Goal: Task Accomplishment & Management: Complete application form

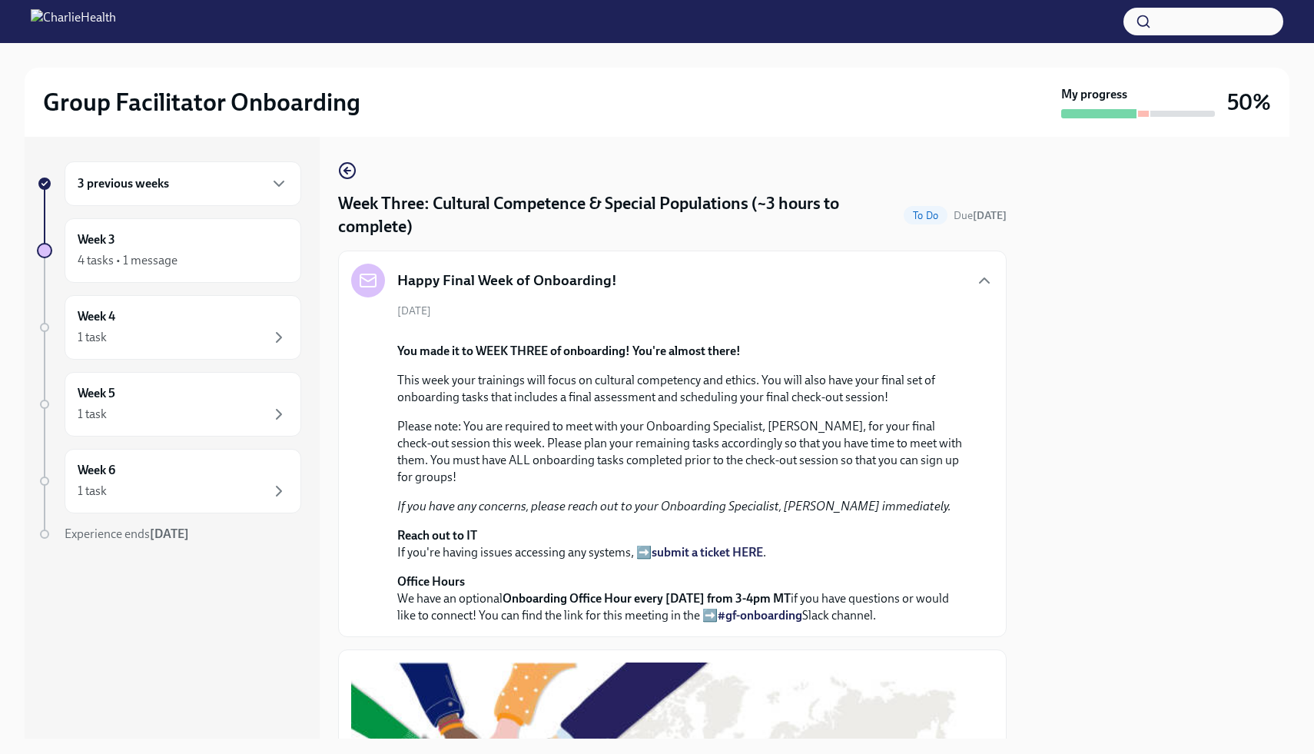
scroll to position [1725, 0]
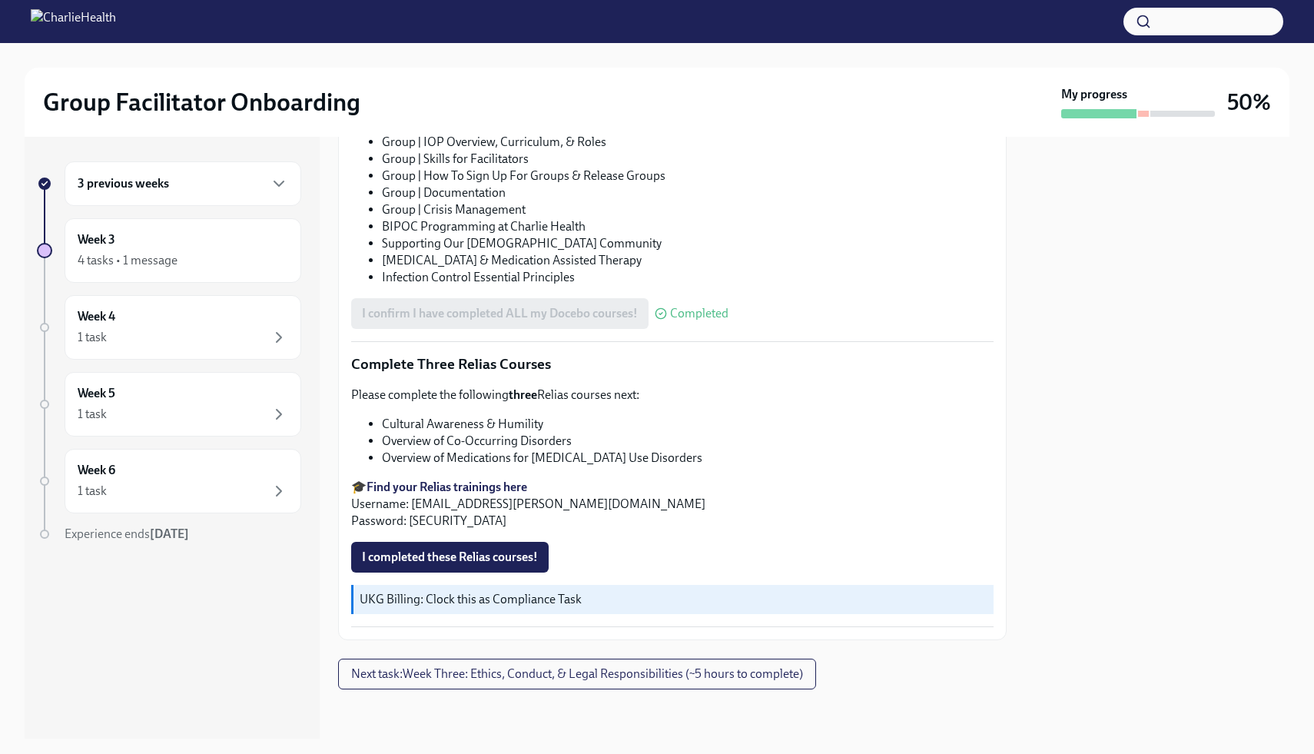
click at [559, 439] on li "Overview of Co-Occurring Disorders" at bounding box center [688, 441] width 612 height 17
click at [511, 553] on span "I completed these Relias courses!" at bounding box center [450, 557] width 176 height 15
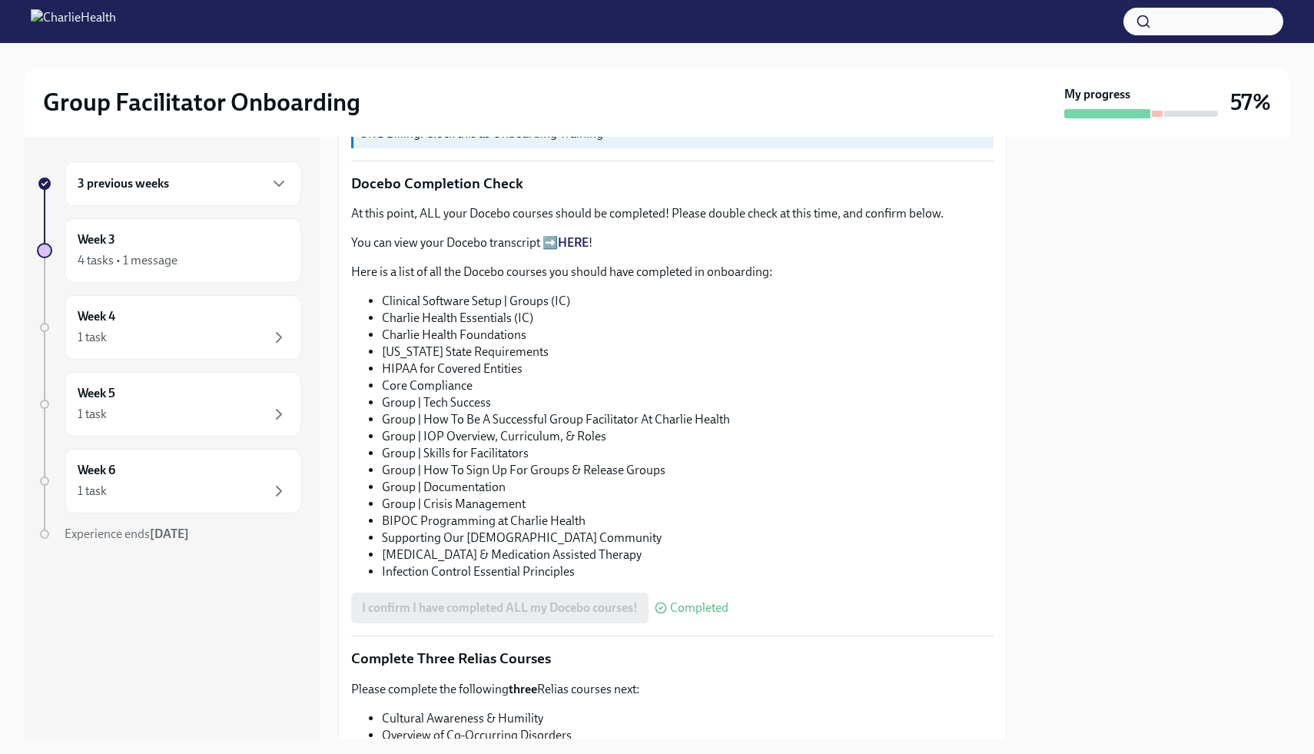
scroll to position [1110, 0]
click at [270, 258] on icon "button" at bounding box center [279, 260] width 18 height 18
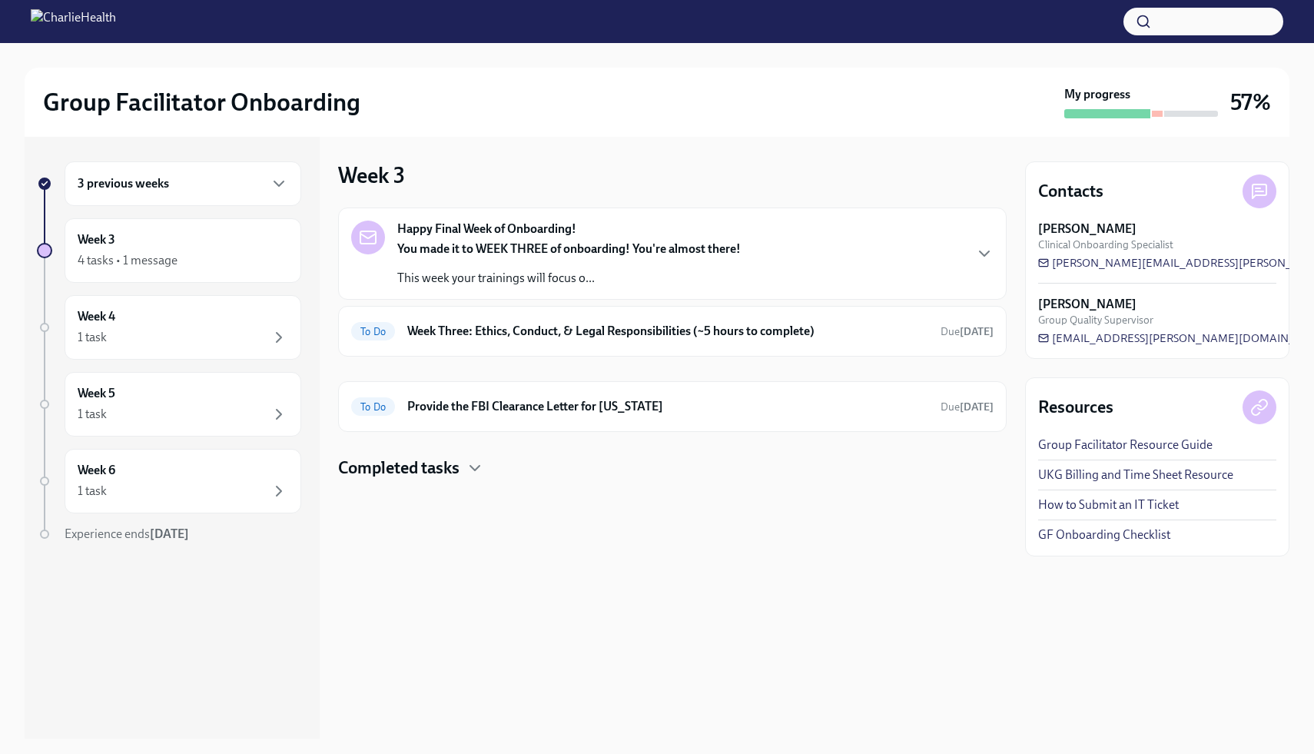
click at [457, 460] on h4 "Completed tasks" at bounding box center [398, 468] width 121 height 23
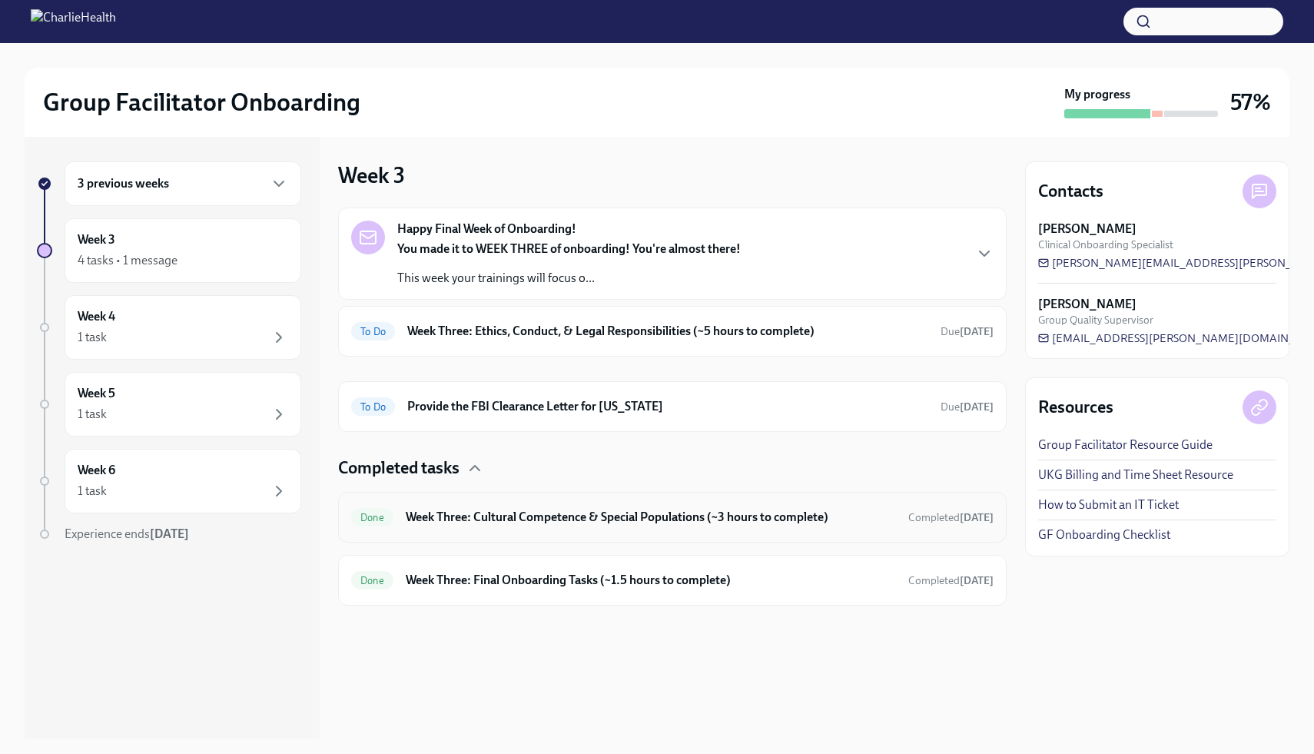
click at [876, 520] on h6 "Week Three: Cultural Competence & Special Populations (~3 hours to complete)" at bounding box center [651, 517] width 490 height 17
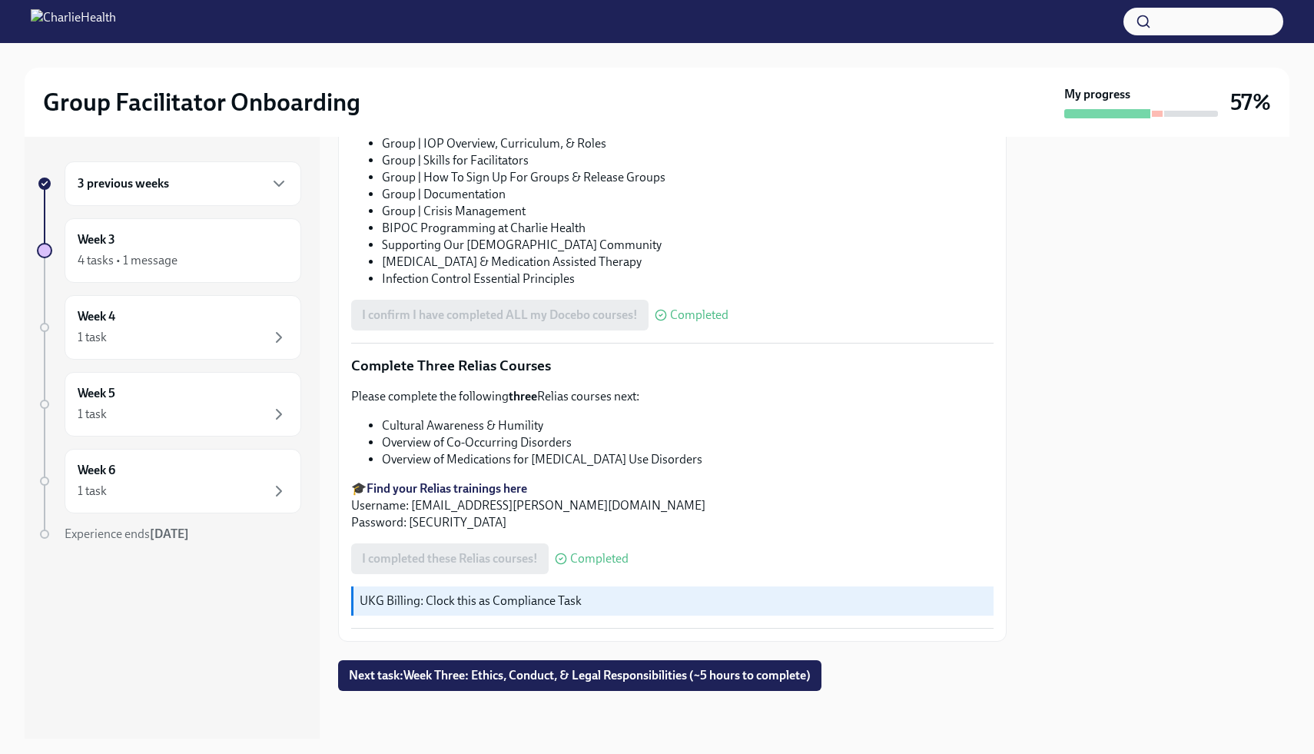
scroll to position [1109, 0]
click at [1137, 419] on div at bounding box center [1157, 438] width 264 height 602
click at [980, 283] on li "Infection Control Essential Principles" at bounding box center [688, 277] width 612 height 17
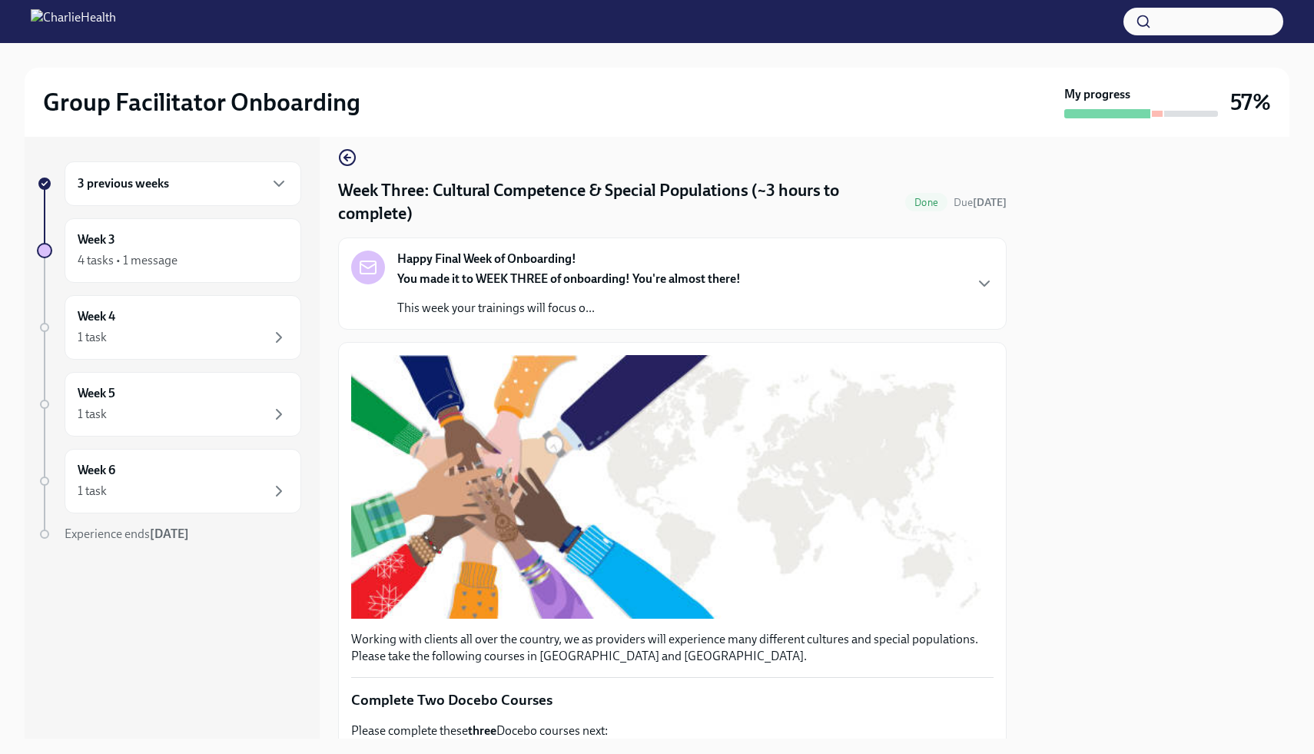
scroll to position [0, 0]
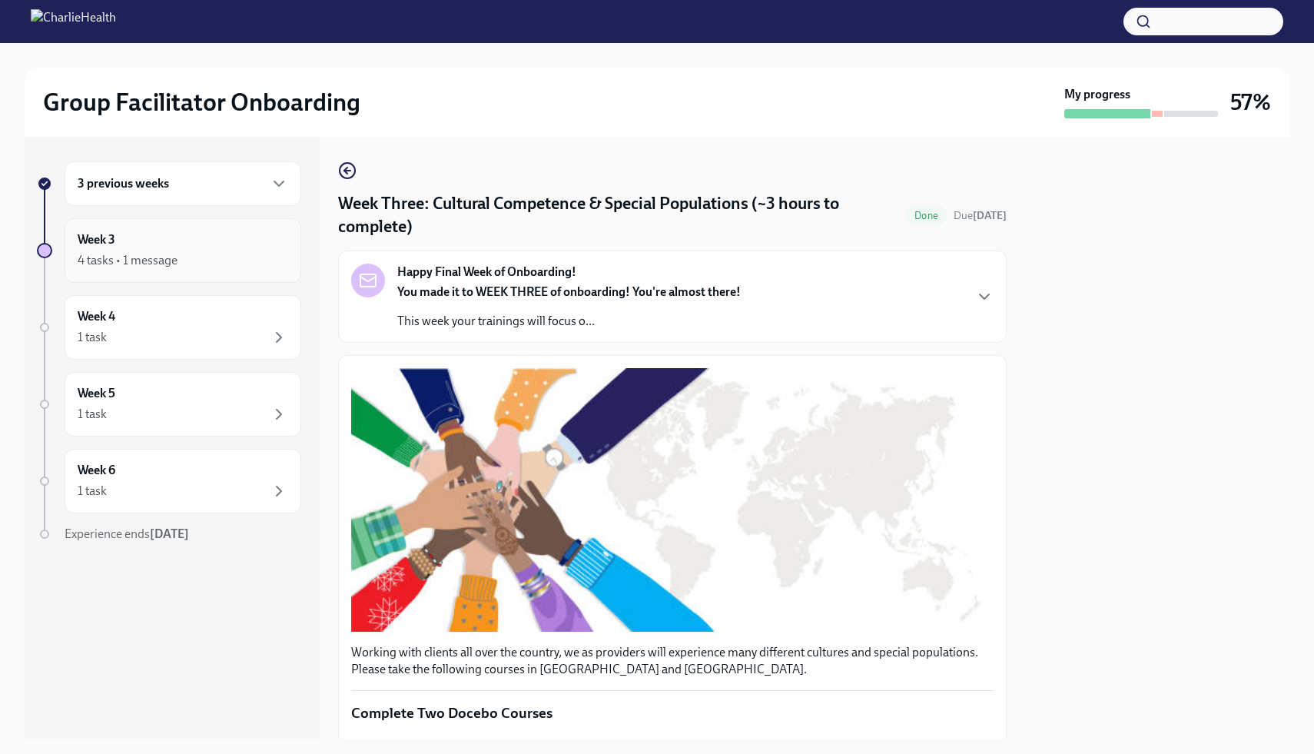
click at [241, 261] on div "4 tasks • 1 message" at bounding box center [183, 260] width 211 height 18
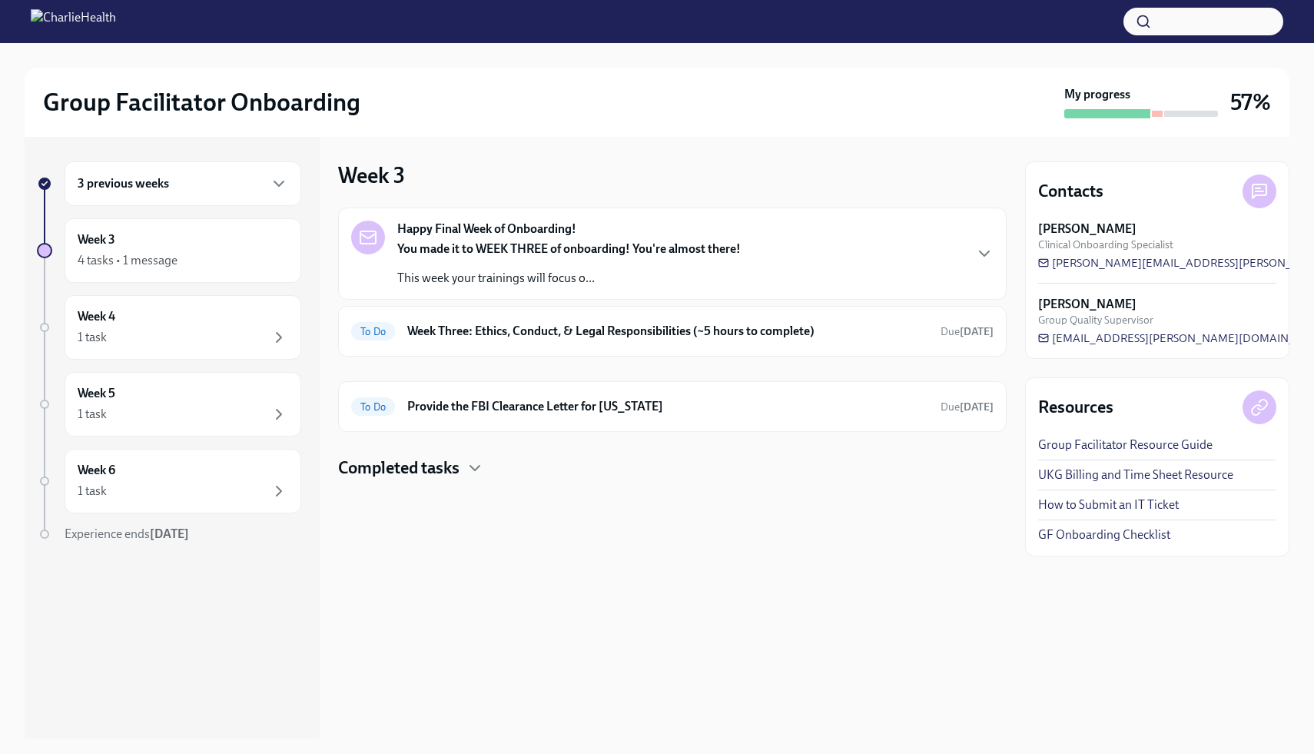
click at [447, 473] on h4 "Completed tasks" at bounding box center [398, 468] width 121 height 23
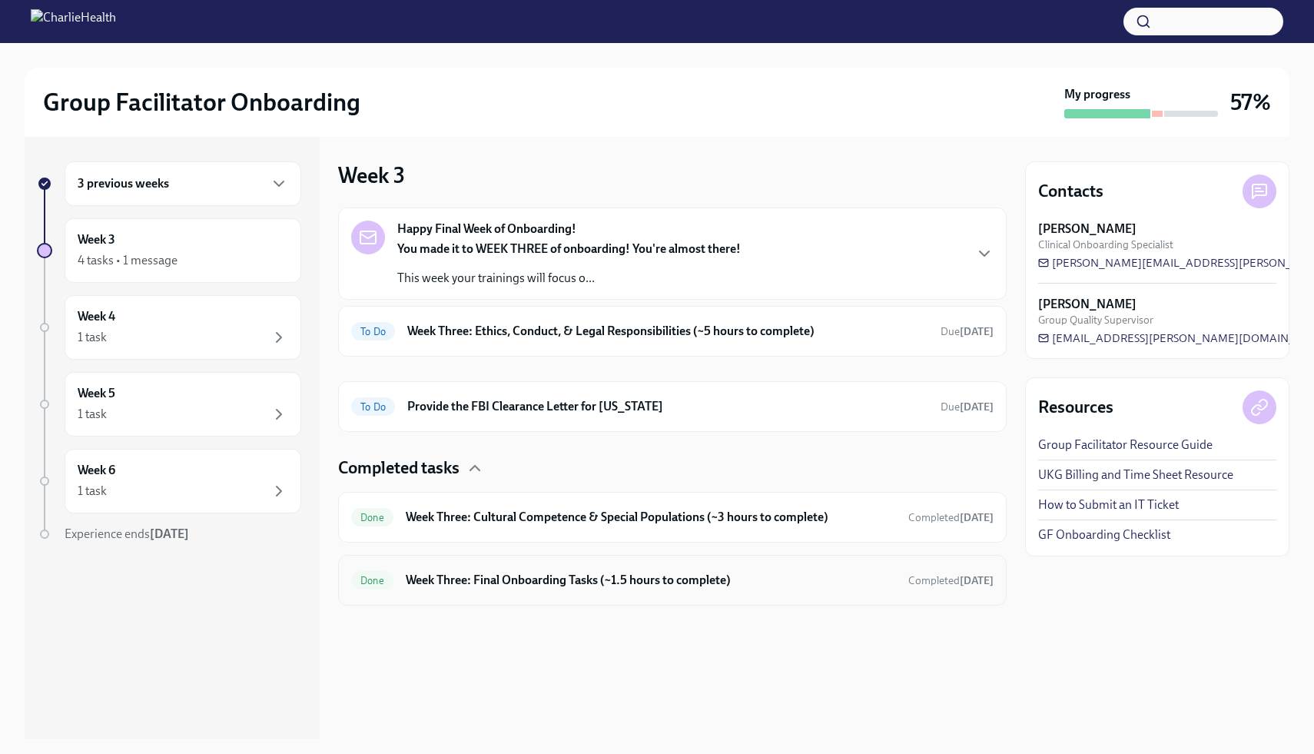
click at [523, 562] on div "Done Week Three: Final Onboarding Tasks (~1.5 hours to complete) Completed [DAT…" at bounding box center [672, 580] width 669 height 51
click at [534, 603] on div "Done Week Three: Final Onboarding Tasks (~1.5 hours to complete) Completed [DAT…" at bounding box center [672, 580] width 669 height 51
click at [539, 585] on h6 "Week Three: Final Onboarding Tasks (~1.5 hours to complete)" at bounding box center [651, 580] width 490 height 17
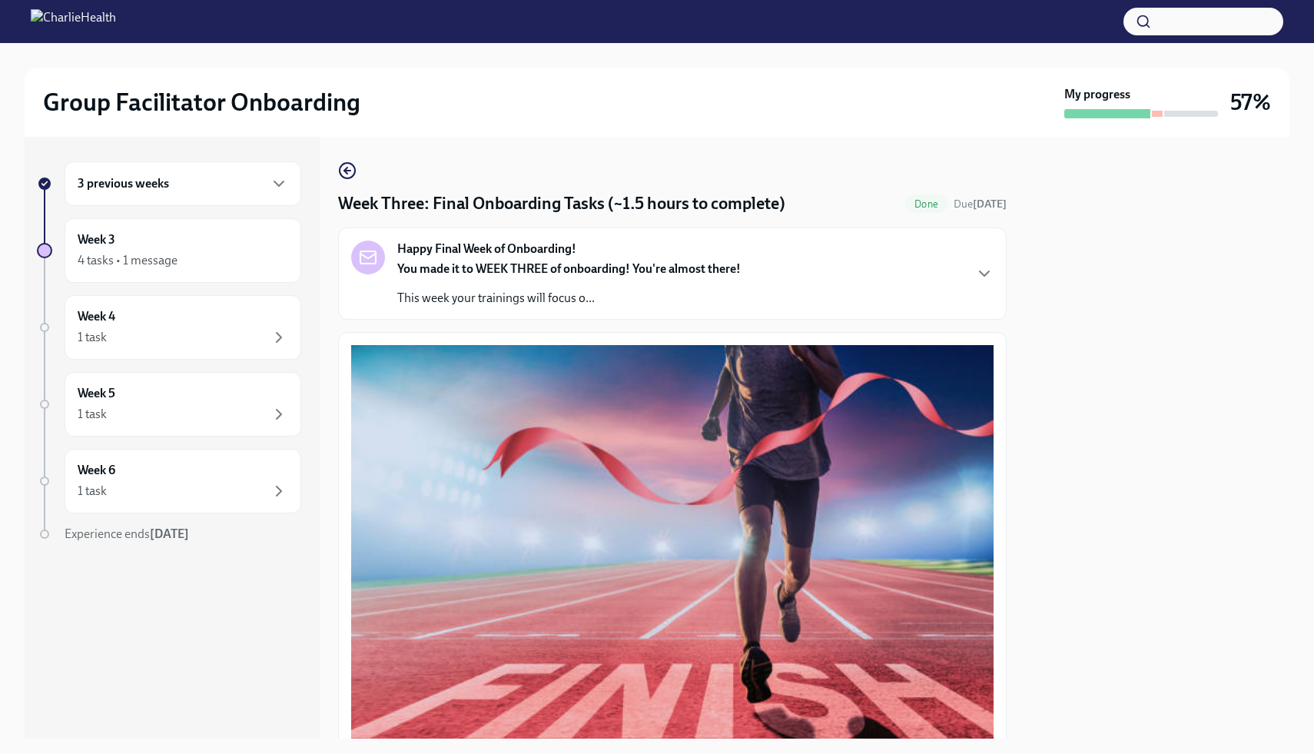
click at [1078, 410] on div at bounding box center [1157, 438] width 264 height 602
click at [1044, 343] on div at bounding box center [1157, 438] width 264 height 602
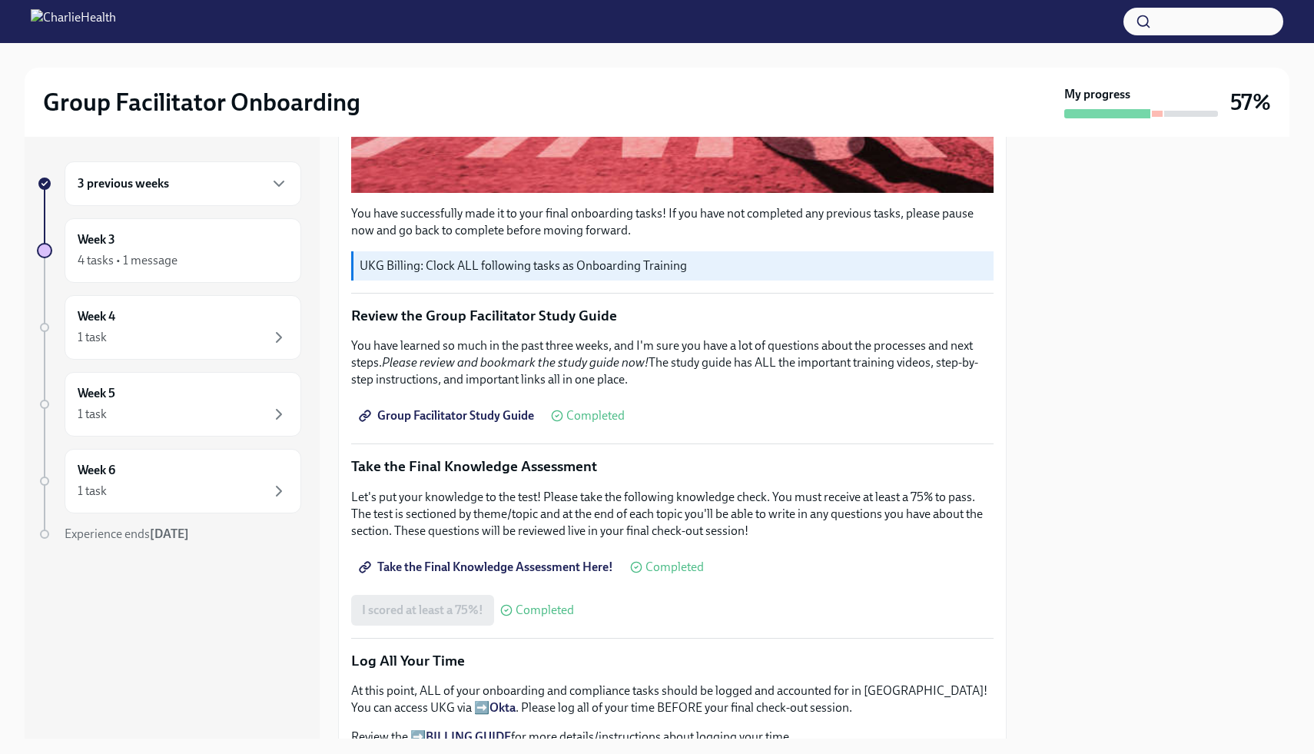
scroll to position [527, 0]
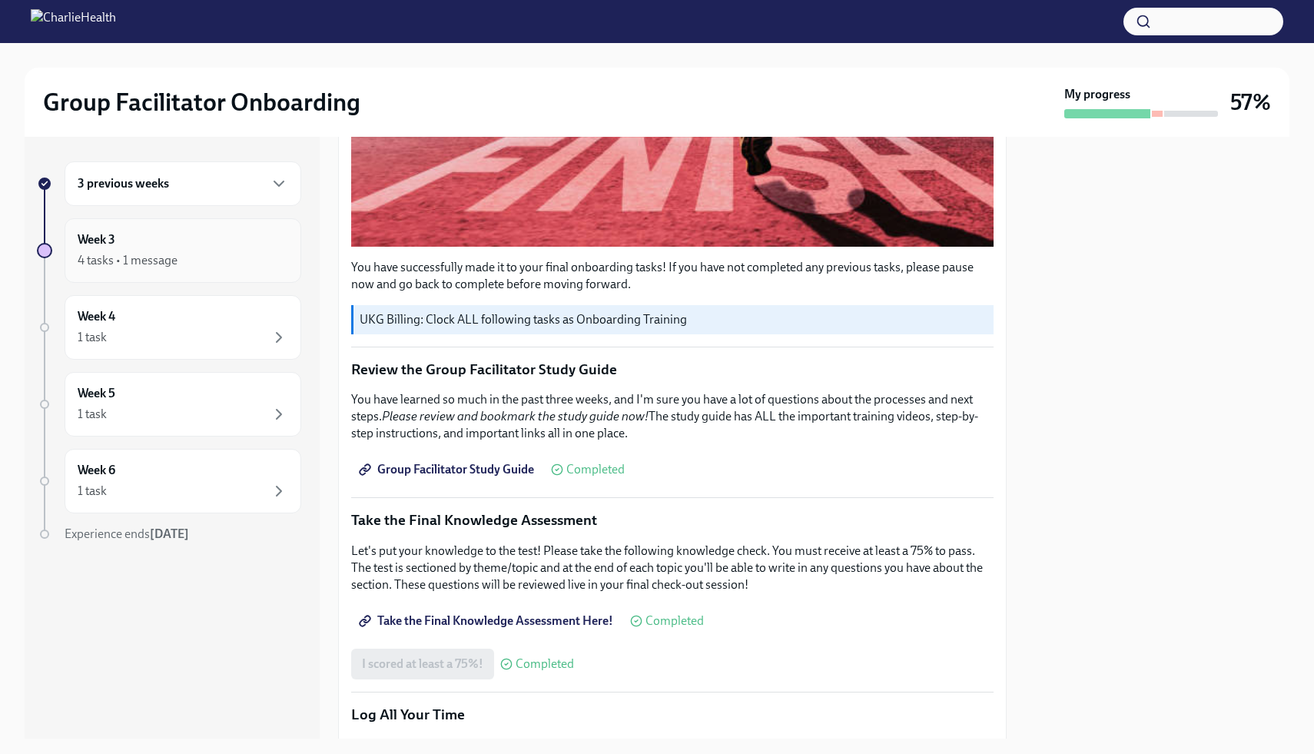
click at [208, 253] on div "4 tasks • 1 message" at bounding box center [183, 260] width 211 height 18
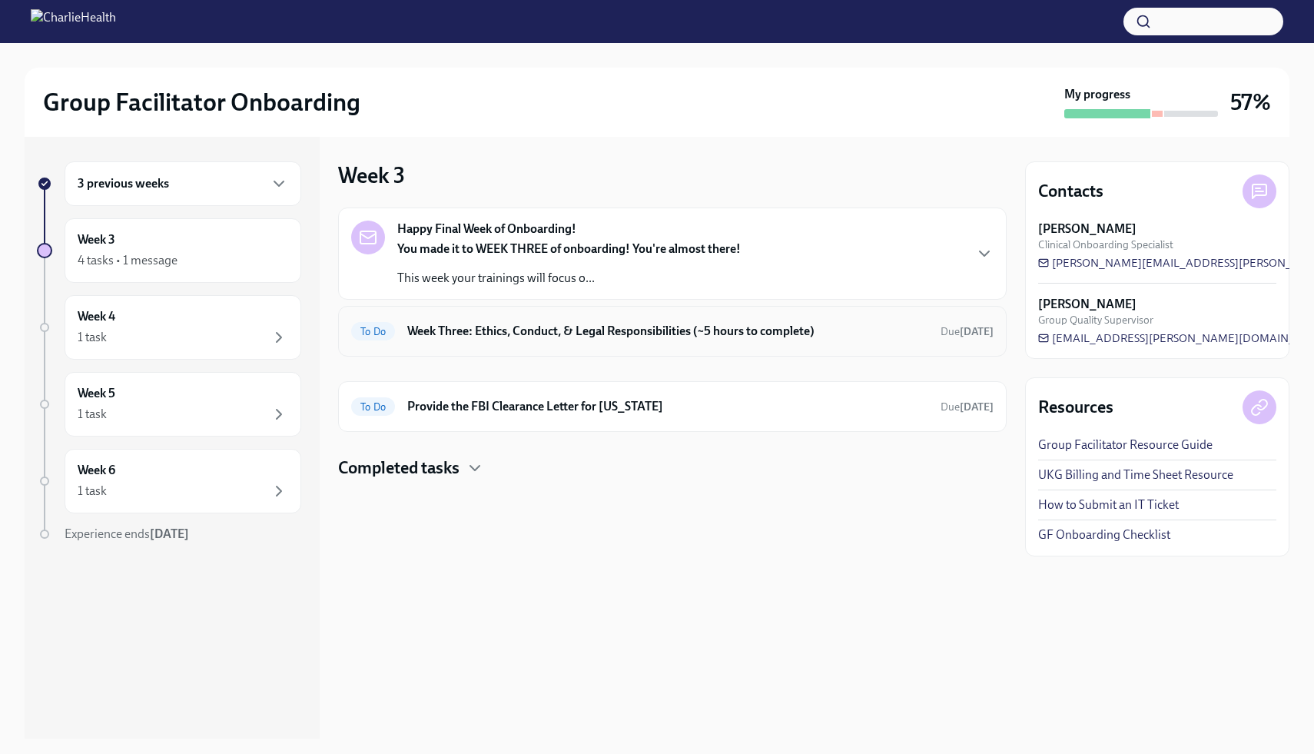
click at [640, 354] on div "To Do Week Three: Ethics, Conduct, & Legal Responsibilities (~5 hours to comple…" at bounding box center [672, 331] width 669 height 51
click at [563, 345] on div "To Do Week Three: Ethics, Conduct, & Legal Responsibilities (~5 hours to comple…" at bounding box center [672, 331] width 669 height 51
click at [387, 324] on div "To Do" at bounding box center [373, 331] width 44 height 18
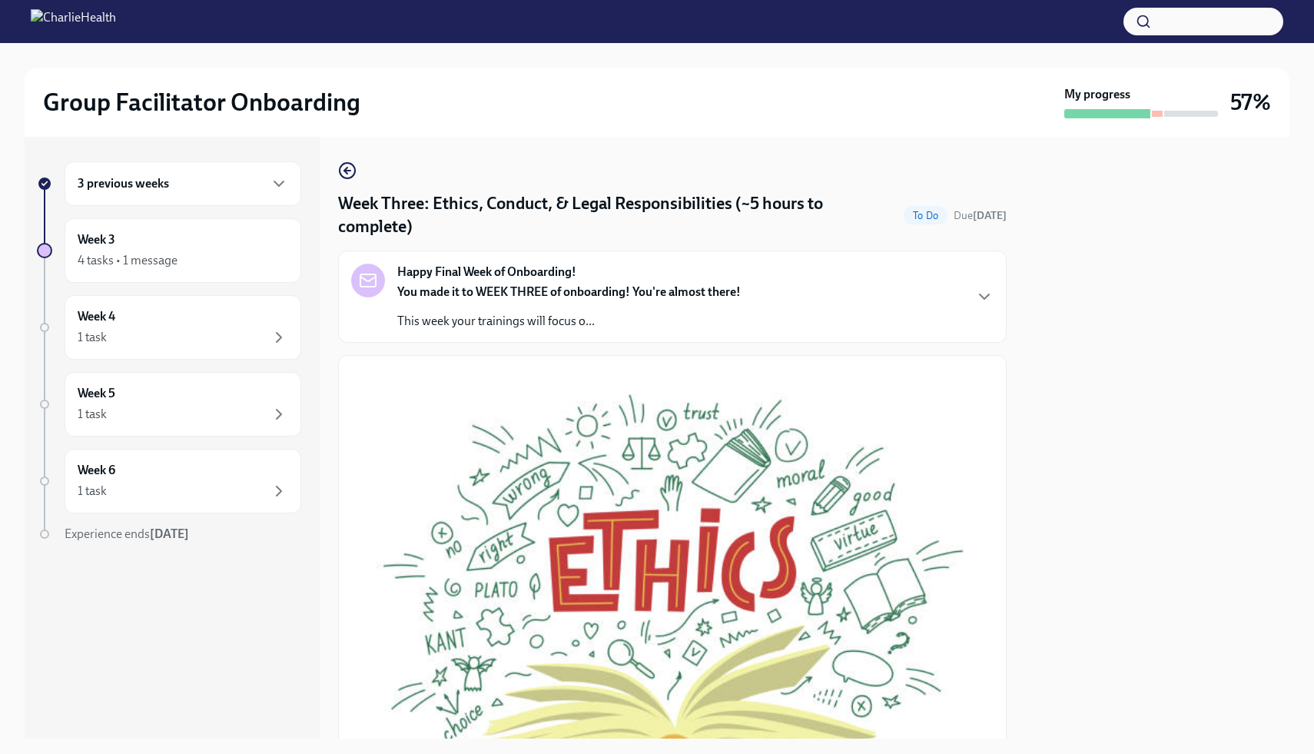
click at [1054, 380] on div at bounding box center [1157, 438] width 264 height 602
click at [882, 378] on button "Zoom image" at bounding box center [672, 595] width 643 height 454
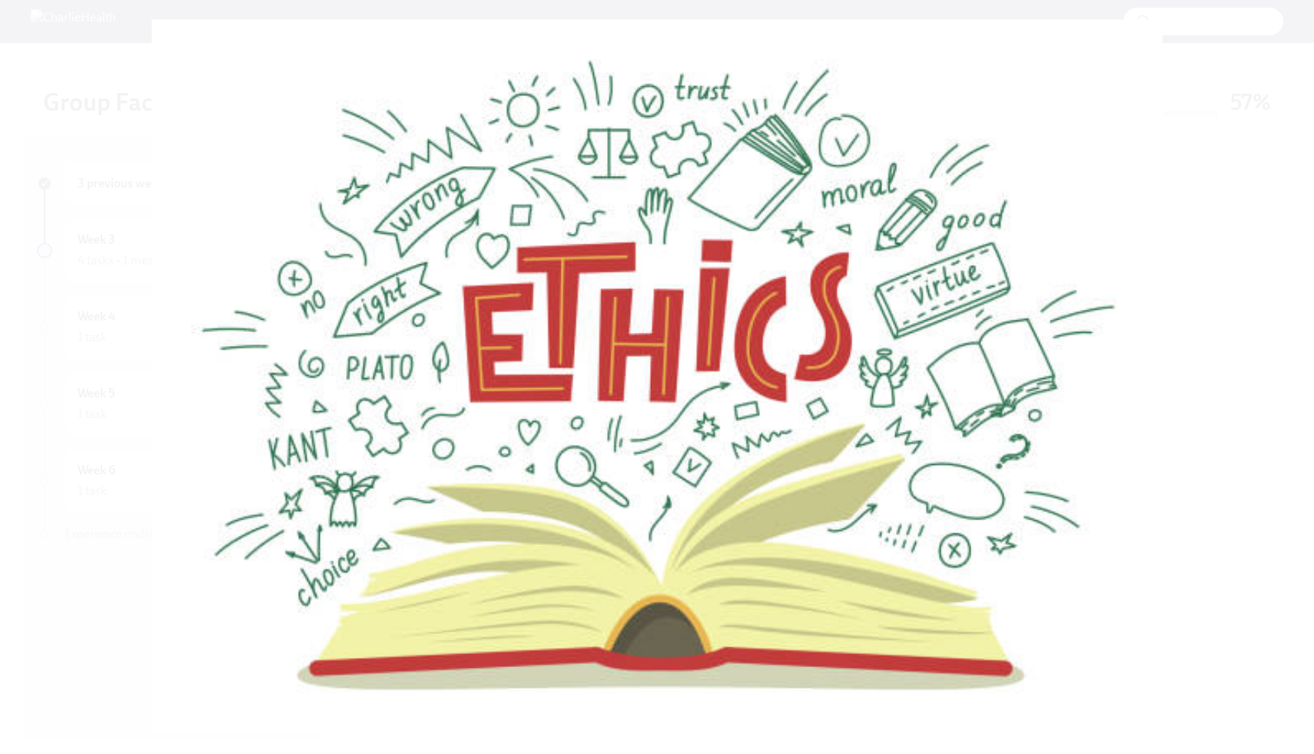
click at [882, 378] on button "Unzoom image" at bounding box center [657, 377] width 1314 height 754
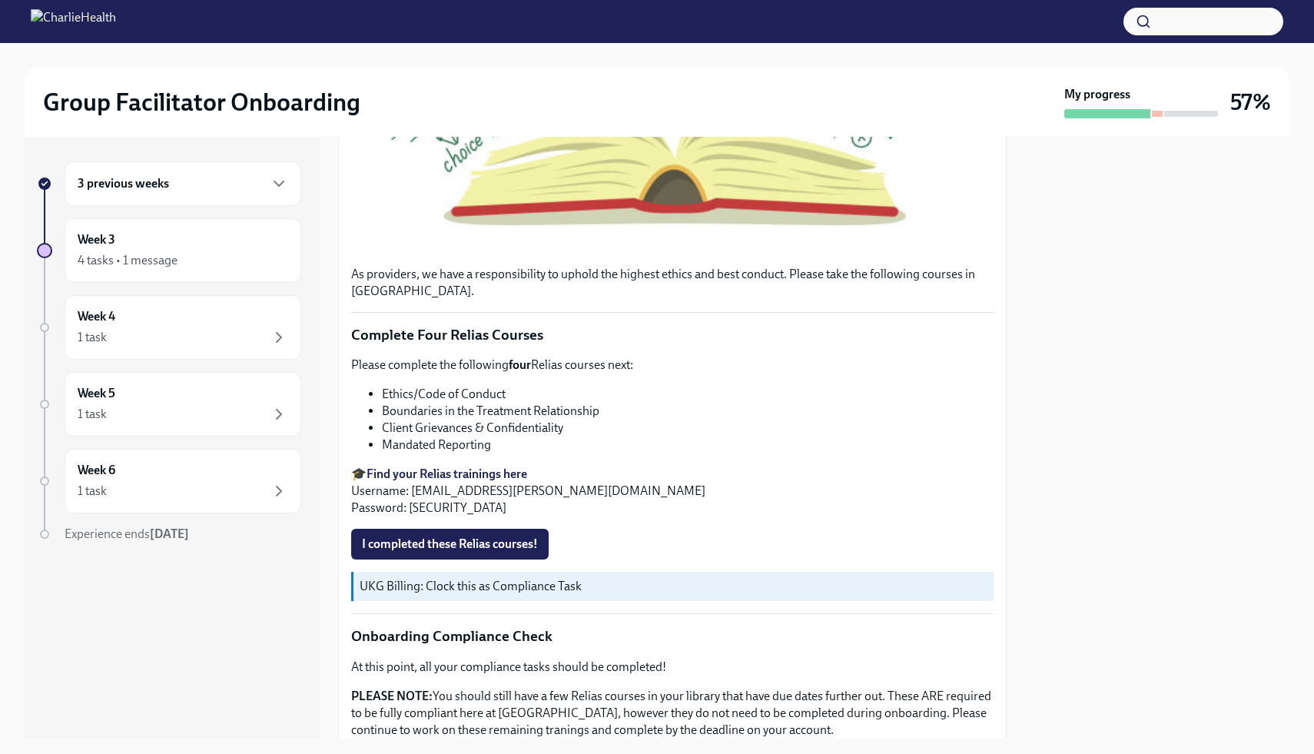
scroll to position [568, 0]
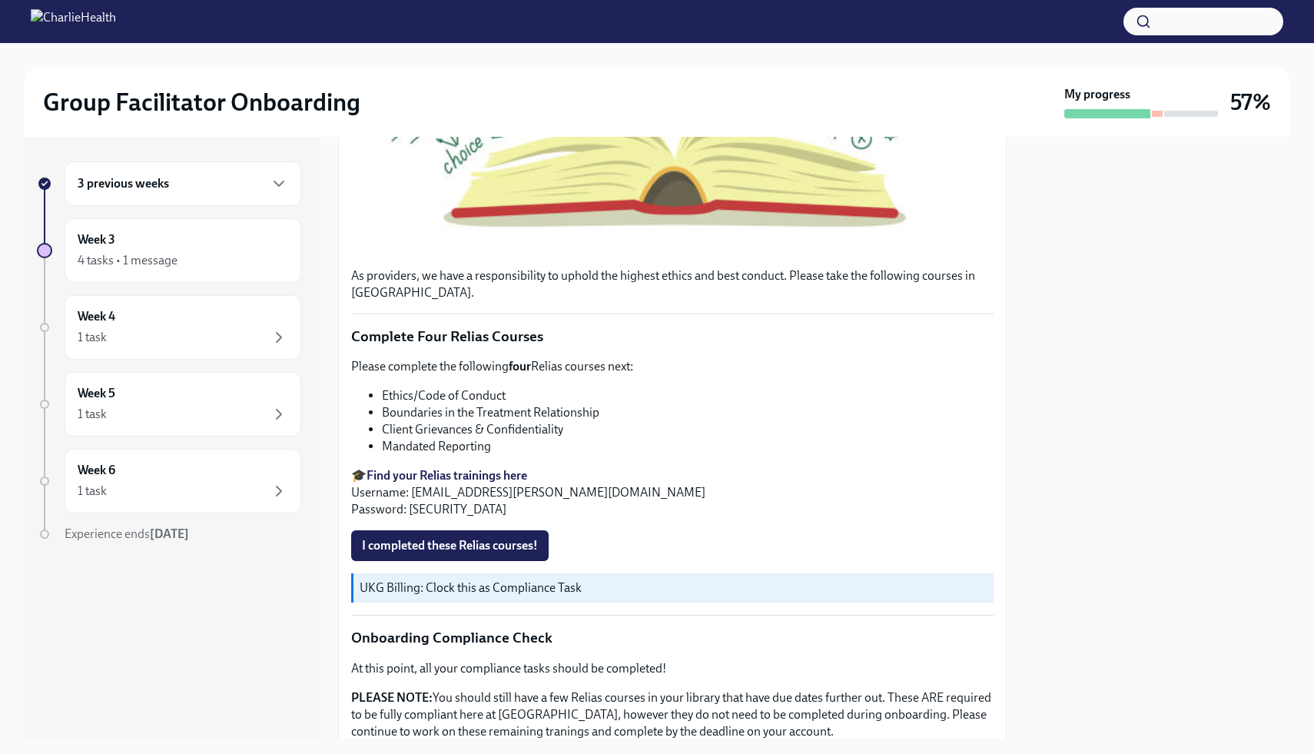
click at [492, 473] on strong "Find your Relias trainings here" at bounding box center [447, 475] width 161 height 15
click at [622, 516] on p "🎓 Find your Relias trainings here Username: [EMAIL_ADDRESS][PERSON_NAME][DOMAIN…" at bounding box center [672, 492] width 643 height 51
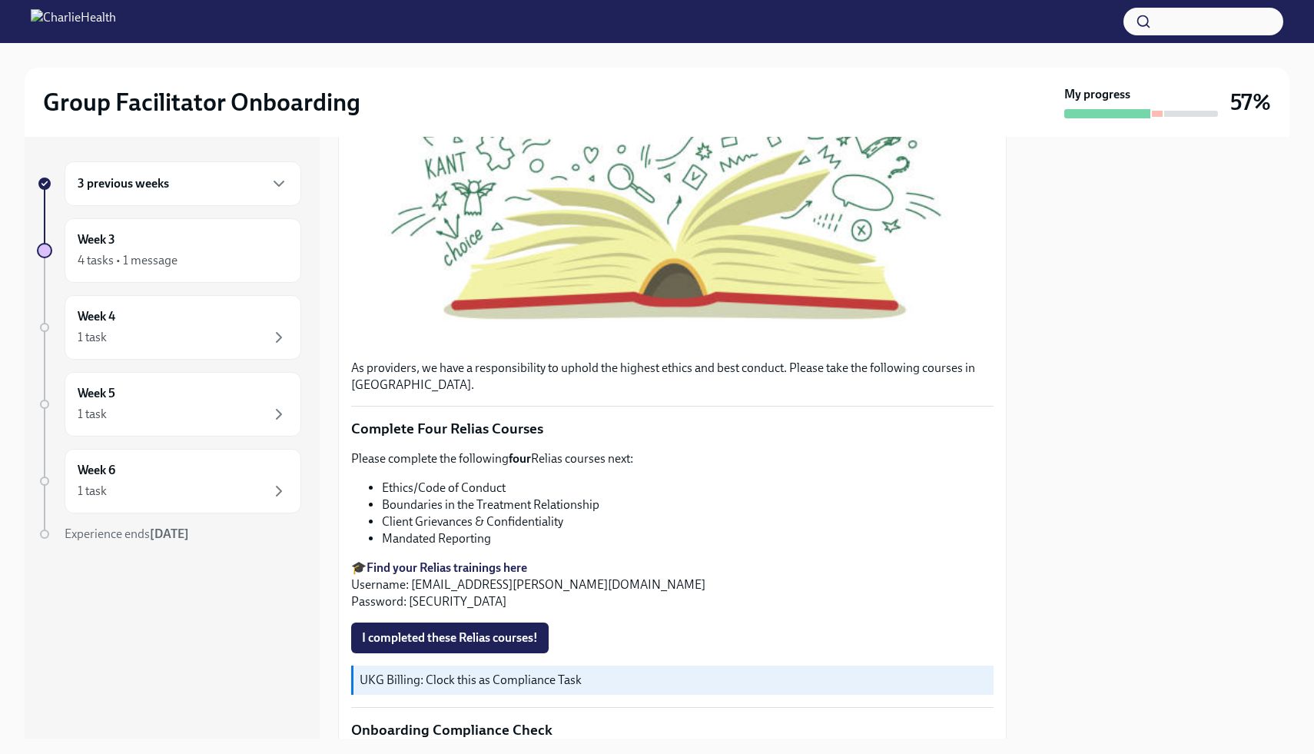
scroll to position [445, 0]
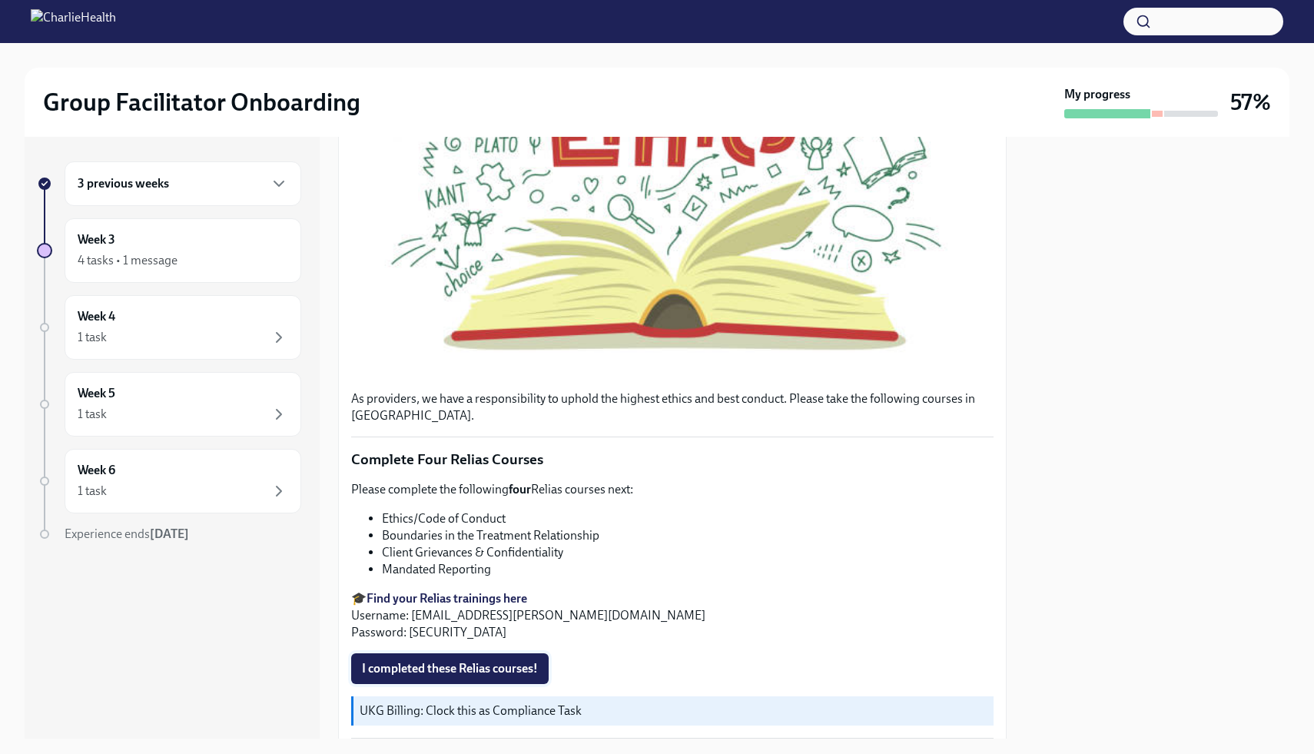
click at [471, 668] on span "I completed these Relias courses!" at bounding box center [450, 668] width 176 height 15
click at [1068, 467] on div at bounding box center [1157, 438] width 264 height 602
click at [1139, 426] on div at bounding box center [1157, 438] width 264 height 602
click at [135, 656] on div "3 previous weeks Week 3 4 tasks • 1 message Week 4 1 task Week 5 1 task Week 6 …" at bounding box center [172, 438] width 295 height 602
click at [239, 268] on div "4 tasks • 1 message" at bounding box center [183, 260] width 211 height 18
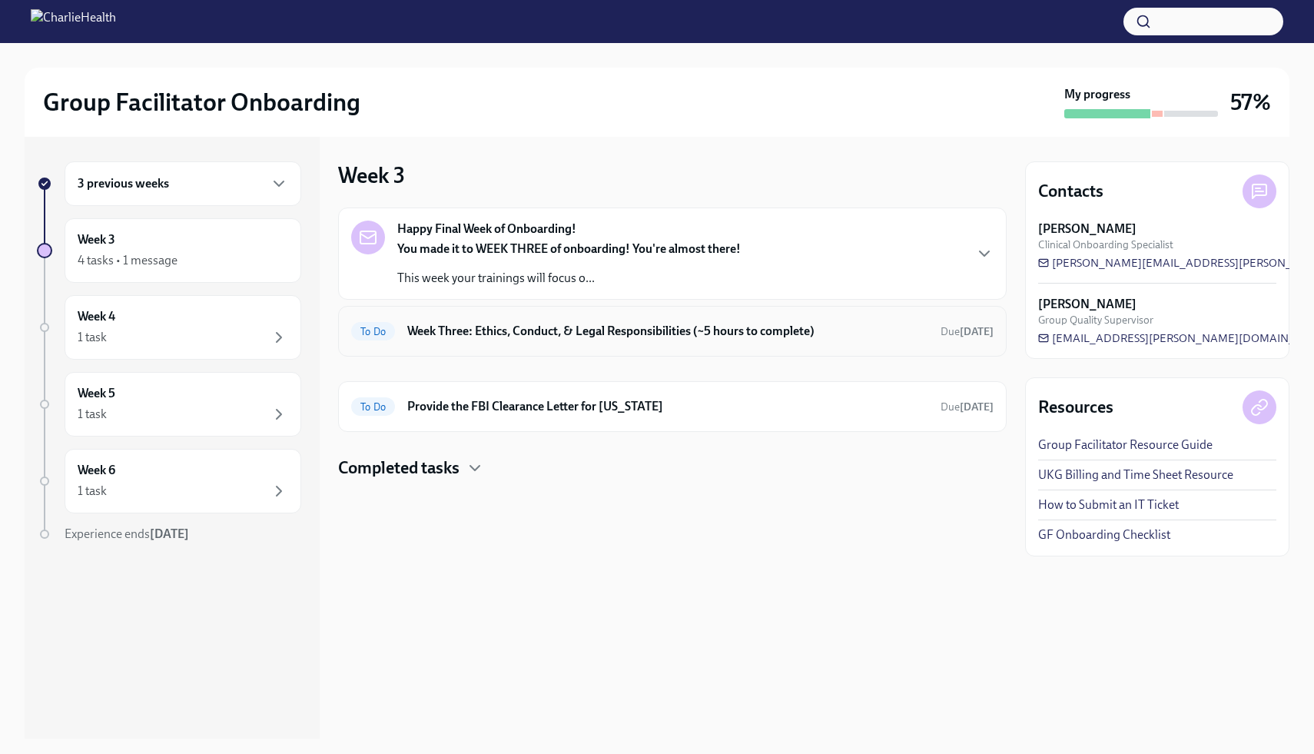
click at [895, 347] on div "To Do Week Three: Ethics, Conduct, & Legal Responsibilities (~5 hours to comple…" at bounding box center [672, 331] width 669 height 51
click at [895, 341] on div "To Do Week Three: Ethics, Conduct, & Legal Responsibilities (~5 hours to comple…" at bounding box center [672, 331] width 643 height 25
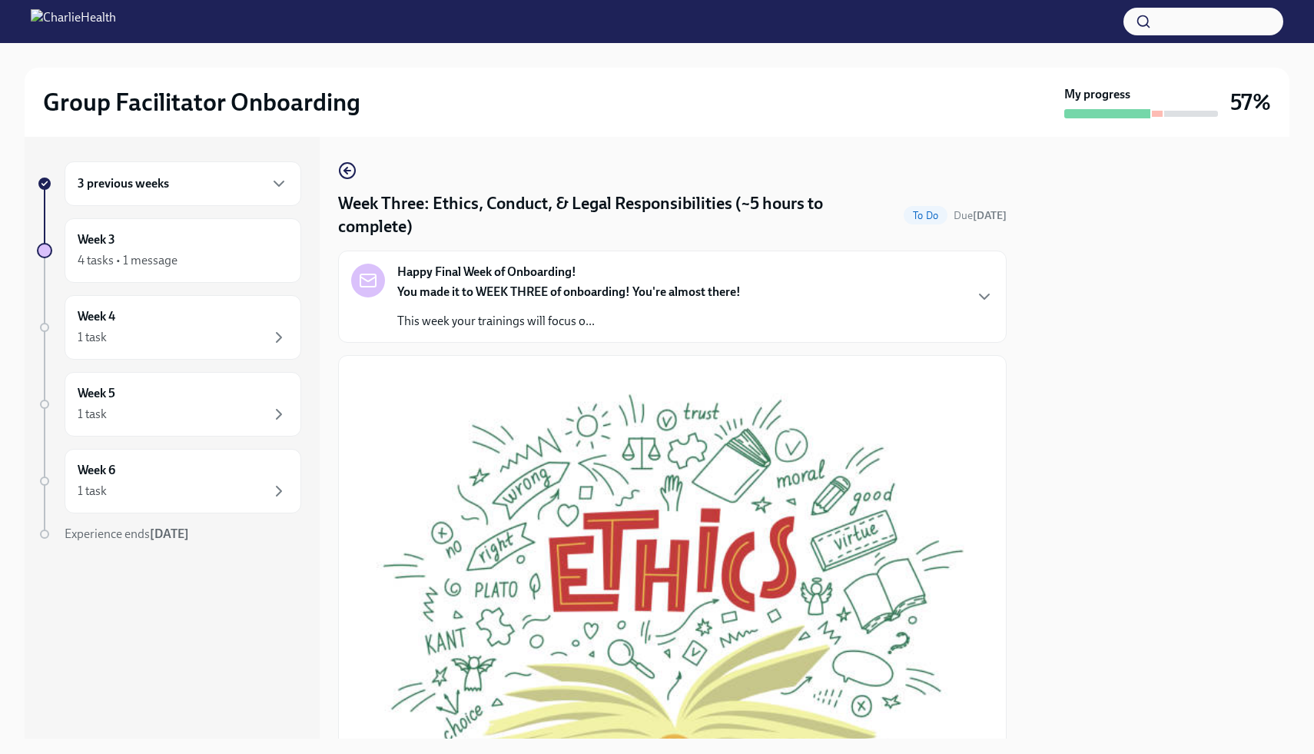
click at [1012, 421] on div "3 previous weeks Week 3 4 tasks • 1 message Week 4 1 task Week 5 1 task Week 6 …" at bounding box center [657, 438] width 1265 height 602
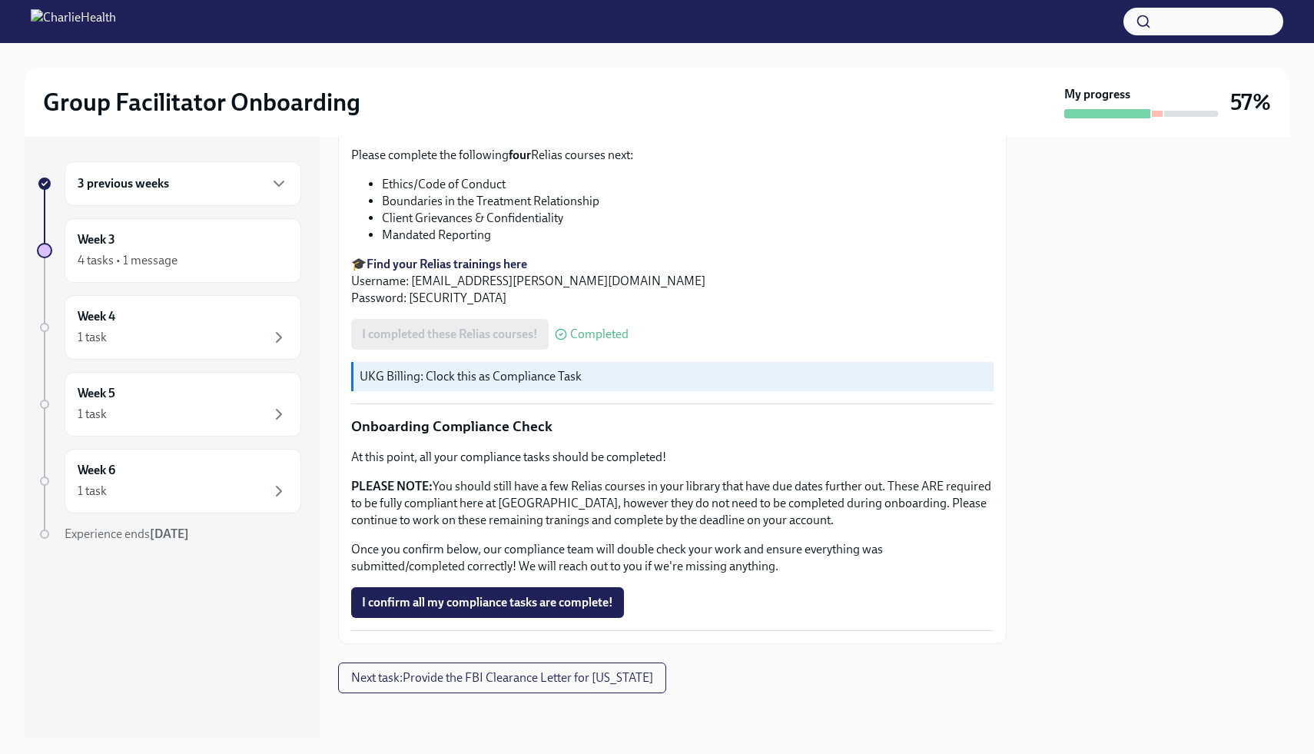
scroll to position [783, 0]
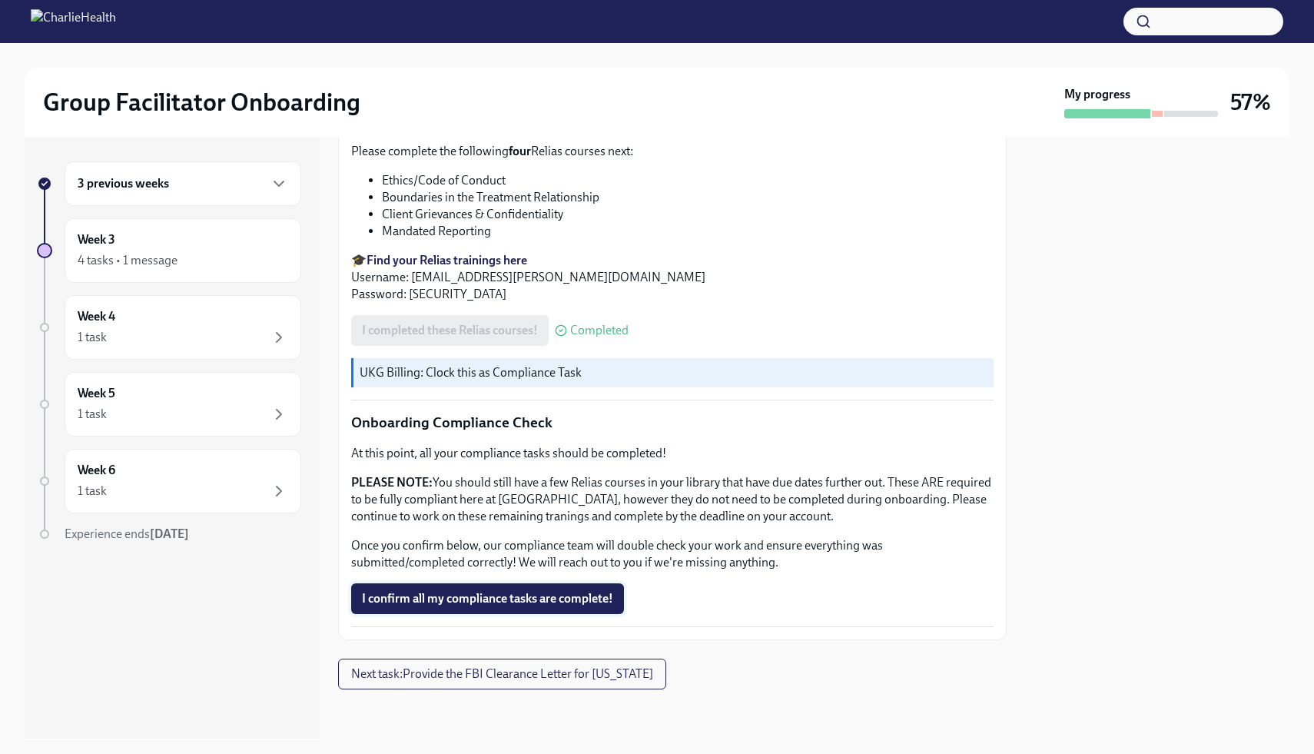
click at [452, 603] on span "I confirm all my compliance tasks are complete!" at bounding box center [487, 598] width 251 height 15
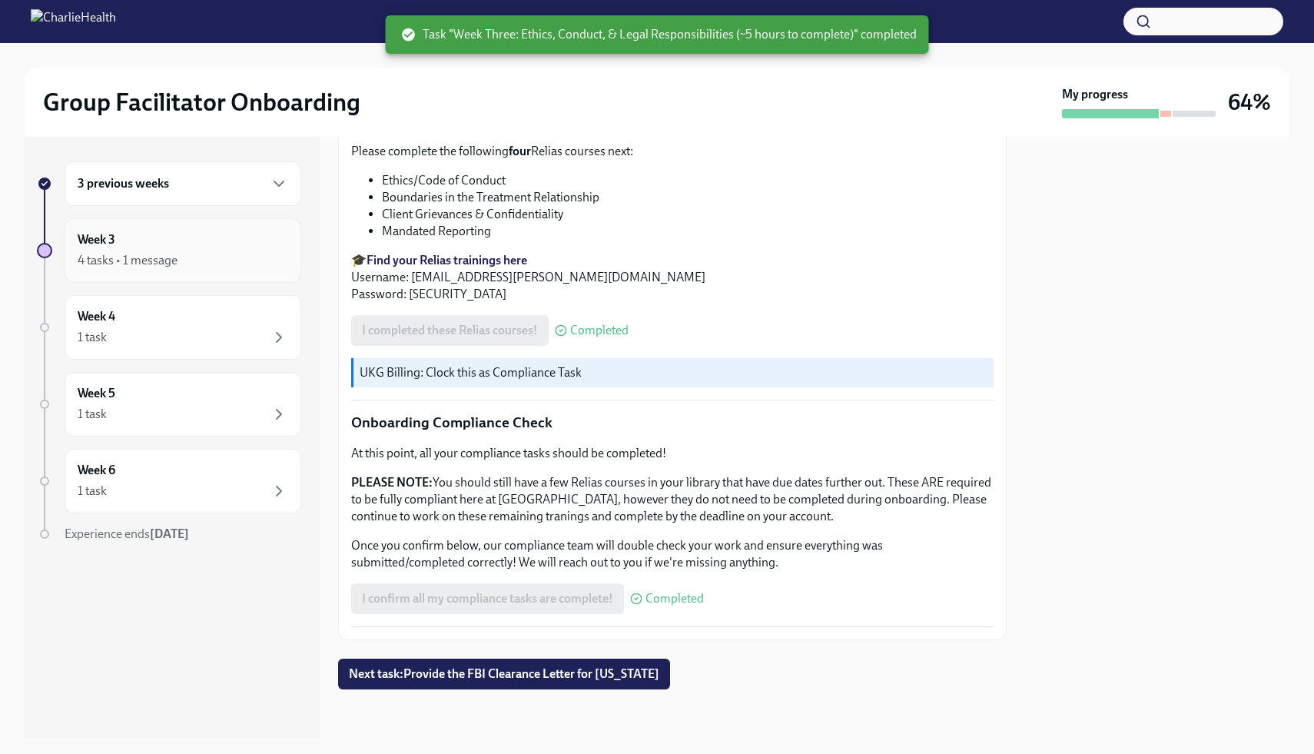
click at [236, 277] on div "Week 3 4 tasks • 1 message" at bounding box center [183, 250] width 237 height 65
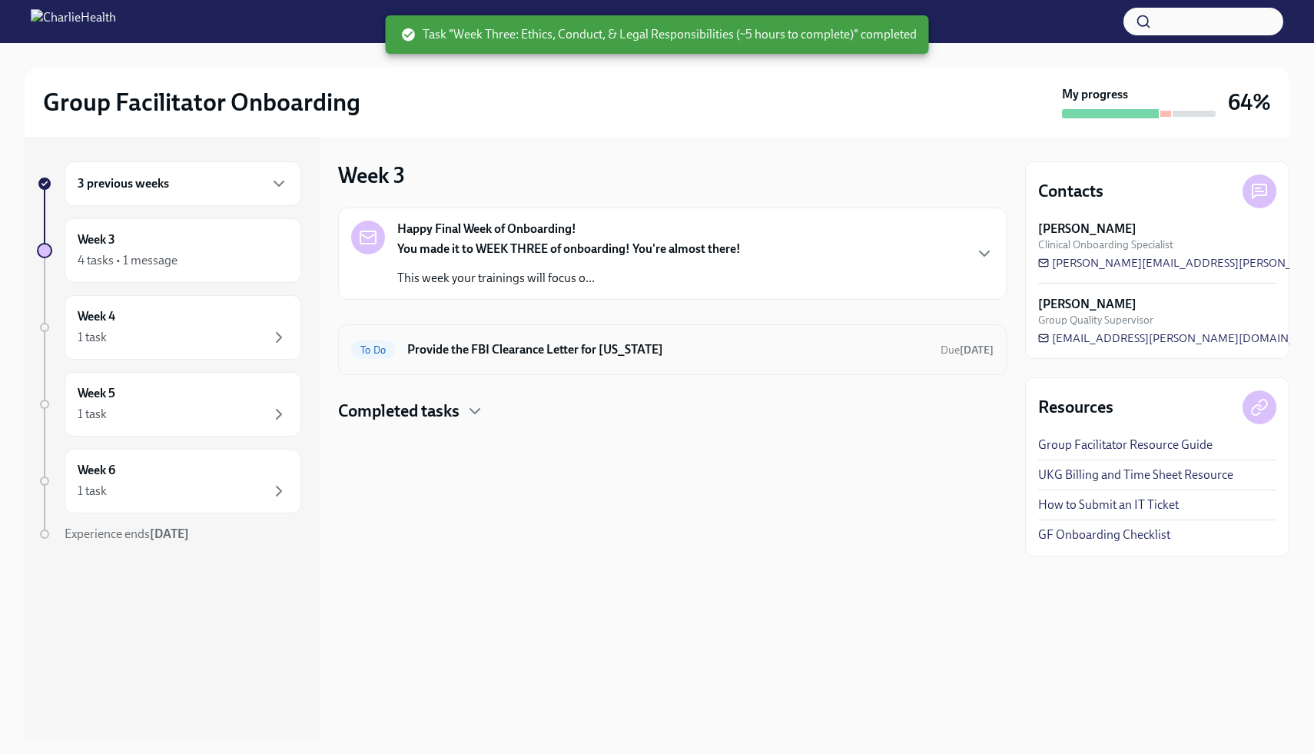
click at [925, 361] on div "To Do Provide the FBI Clearance Letter for [US_STATE] Due [DATE]" at bounding box center [672, 349] width 643 height 25
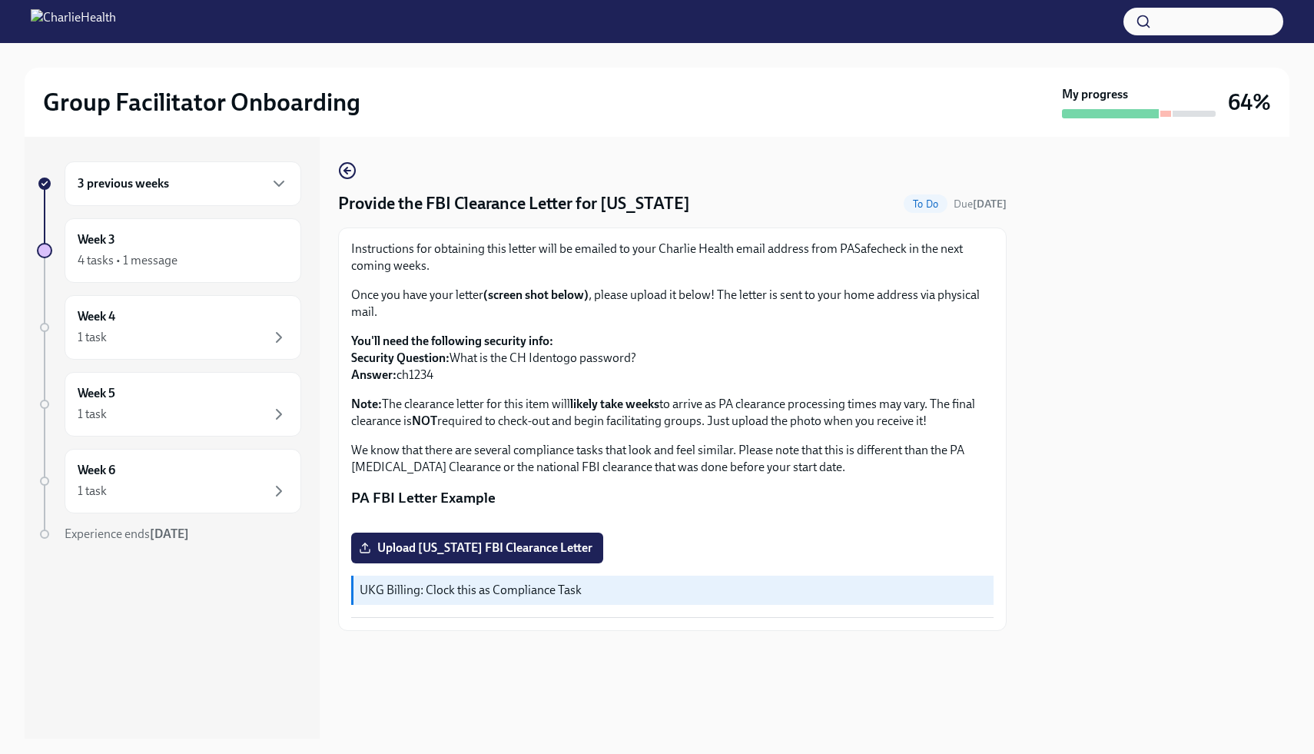
click at [1145, 463] on div at bounding box center [1157, 438] width 264 height 602
click at [799, 356] on p "You'll need the following security info: Security Question: What is the CH Iden…" at bounding box center [672, 358] width 643 height 51
click at [271, 249] on div "Week 3 4 tasks • 1 message" at bounding box center [183, 250] width 211 height 38
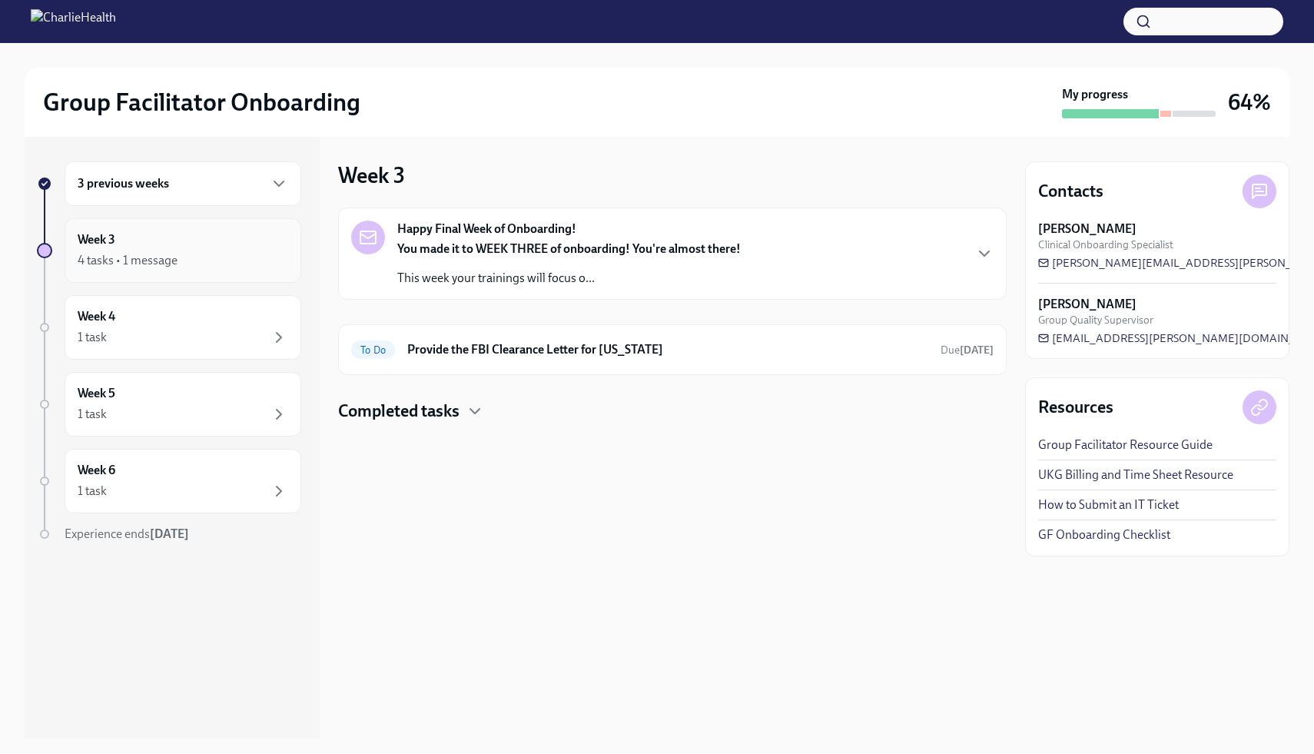
click at [71, 248] on div "Week 3 4 tasks • 1 message" at bounding box center [183, 250] width 237 height 65
click at [461, 414] on div "Completed tasks" at bounding box center [672, 411] width 669 height 23
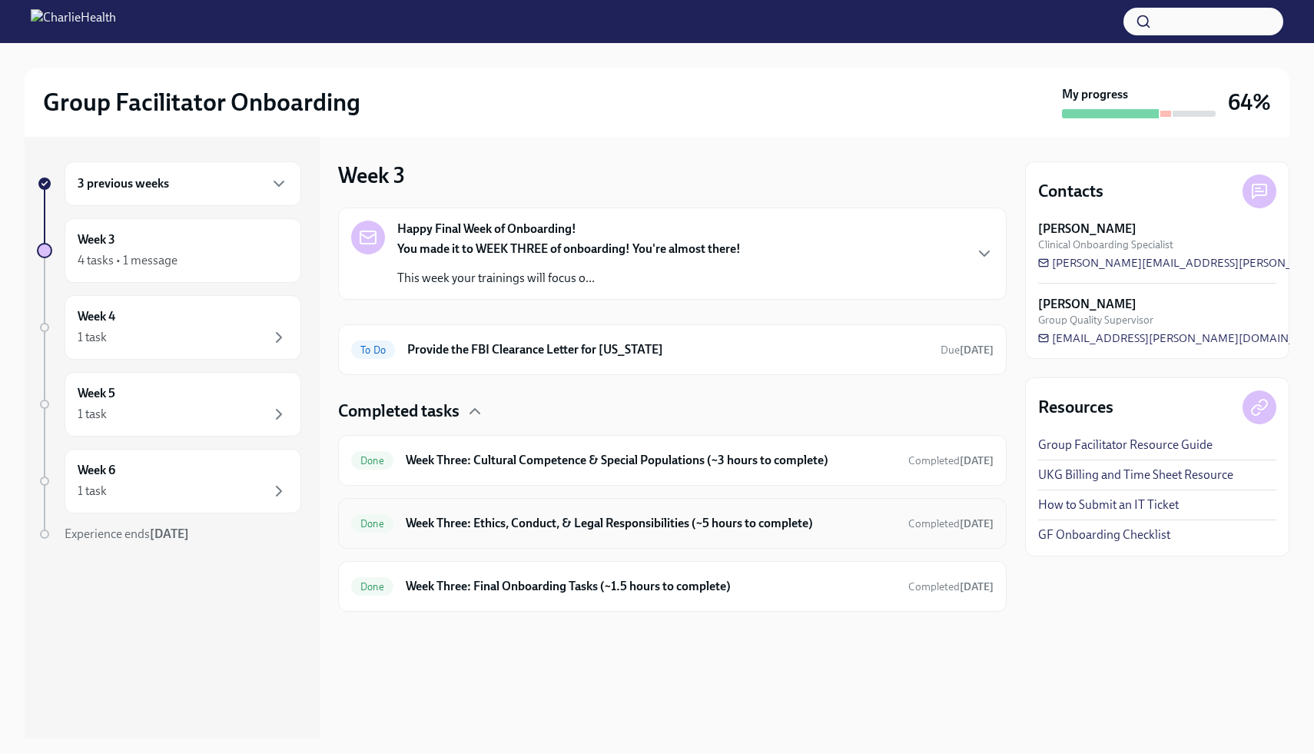
click at [788, 523] on h6 "Week Three: Ethics, Conduct, & Legal Responsibilities (~5 hours to complete)" at bounding box center [651, 523] width 490 height 17
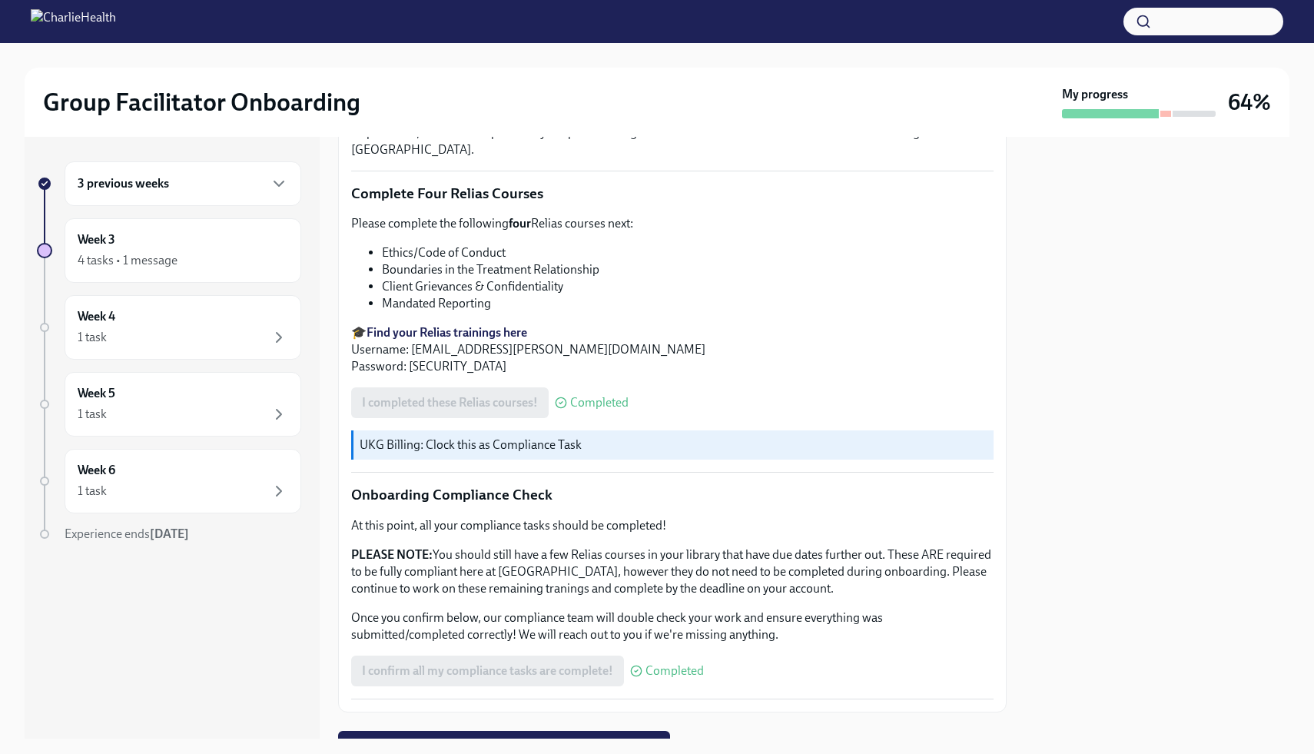
scroll to position [714, 0]
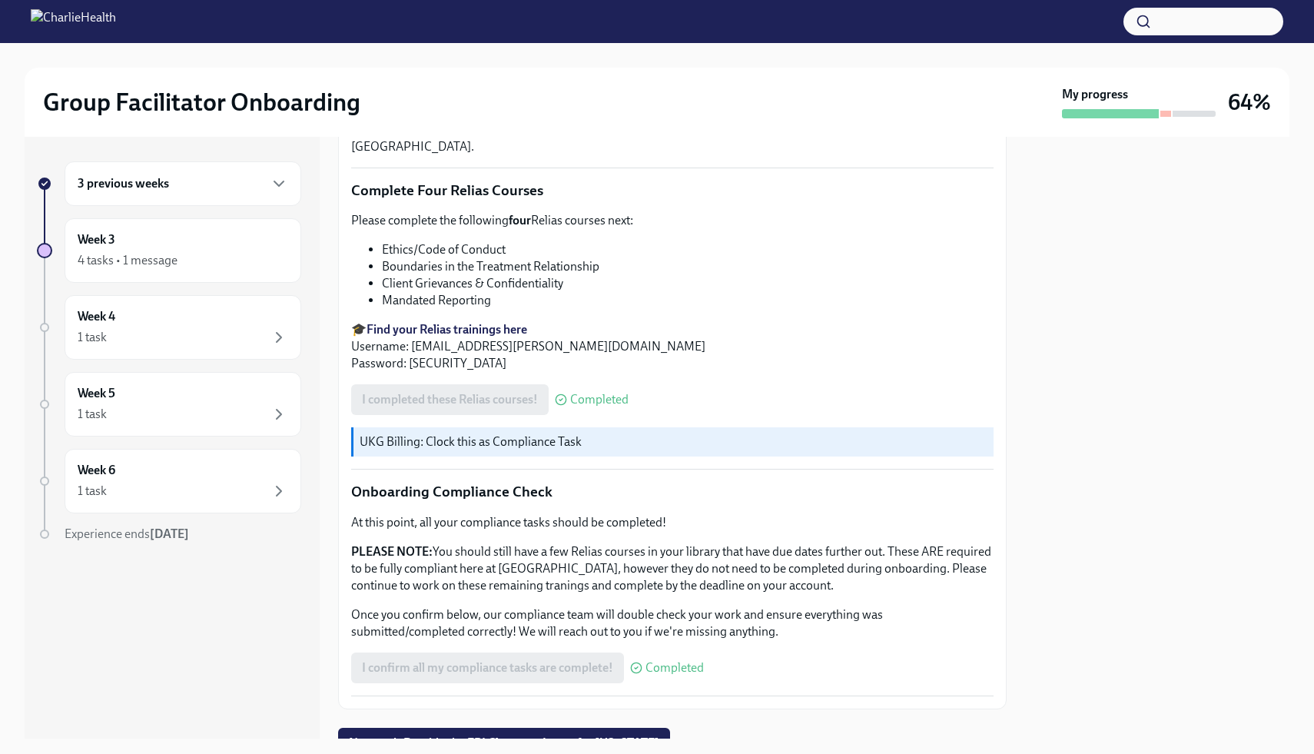
click at [1088, 351] on div at bounding box center [1157, 438] width 264 height 602
click at [1168, 109] on div at bounding box center [1139, 113] width 154 height 9
click at [251, 198] on div "3 previous weeks" at bounding box center [183, 183] width 237 height 45
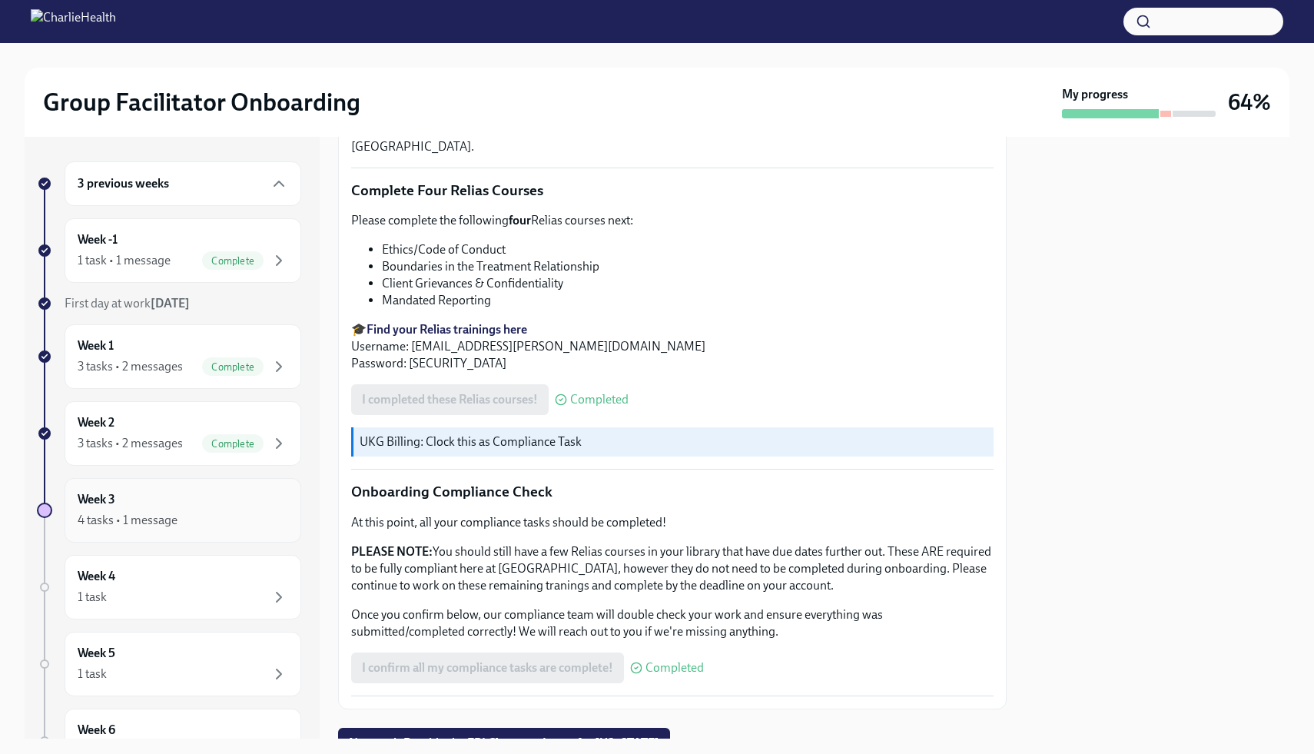
click at [232, 495] on div "Week 3 4 tasks • 1 message" at bounding box center [183, 510] width 211 height 38
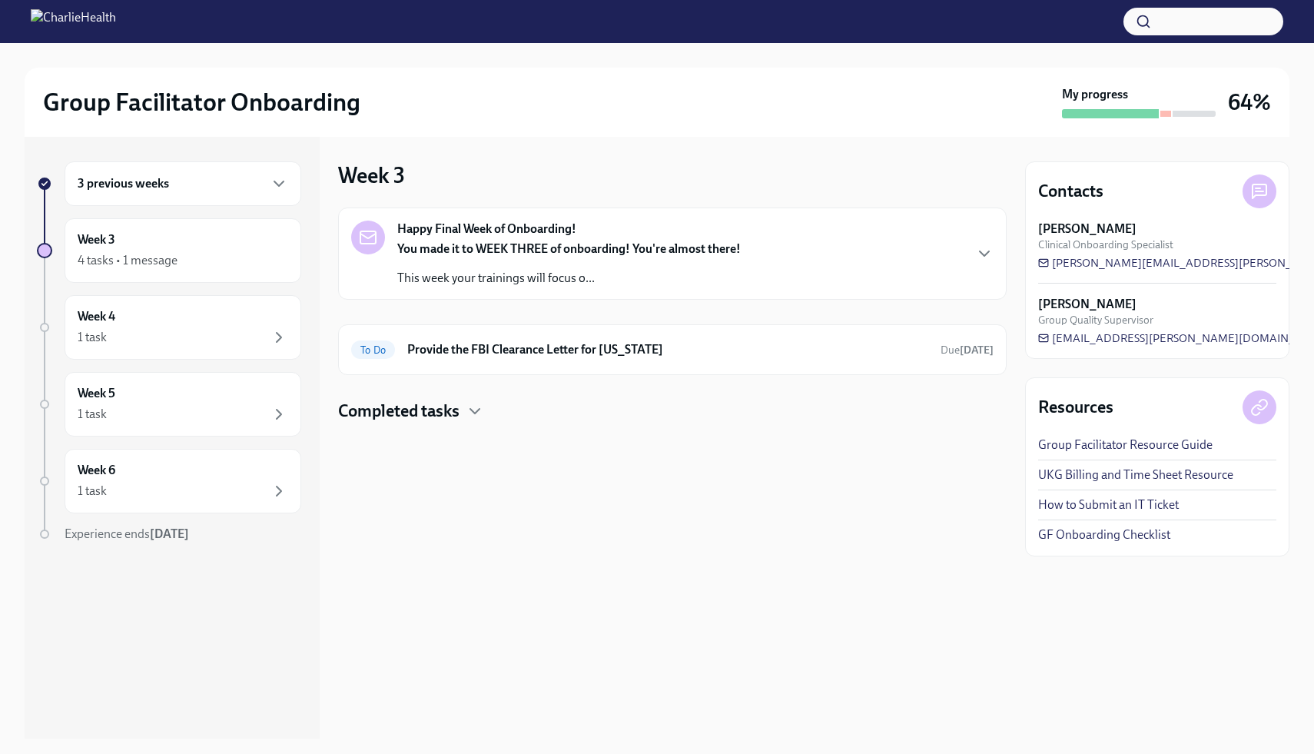
click at [459, 404] on h4 "Completed tasks" at bounding box center [398, 411] width 121 height 23
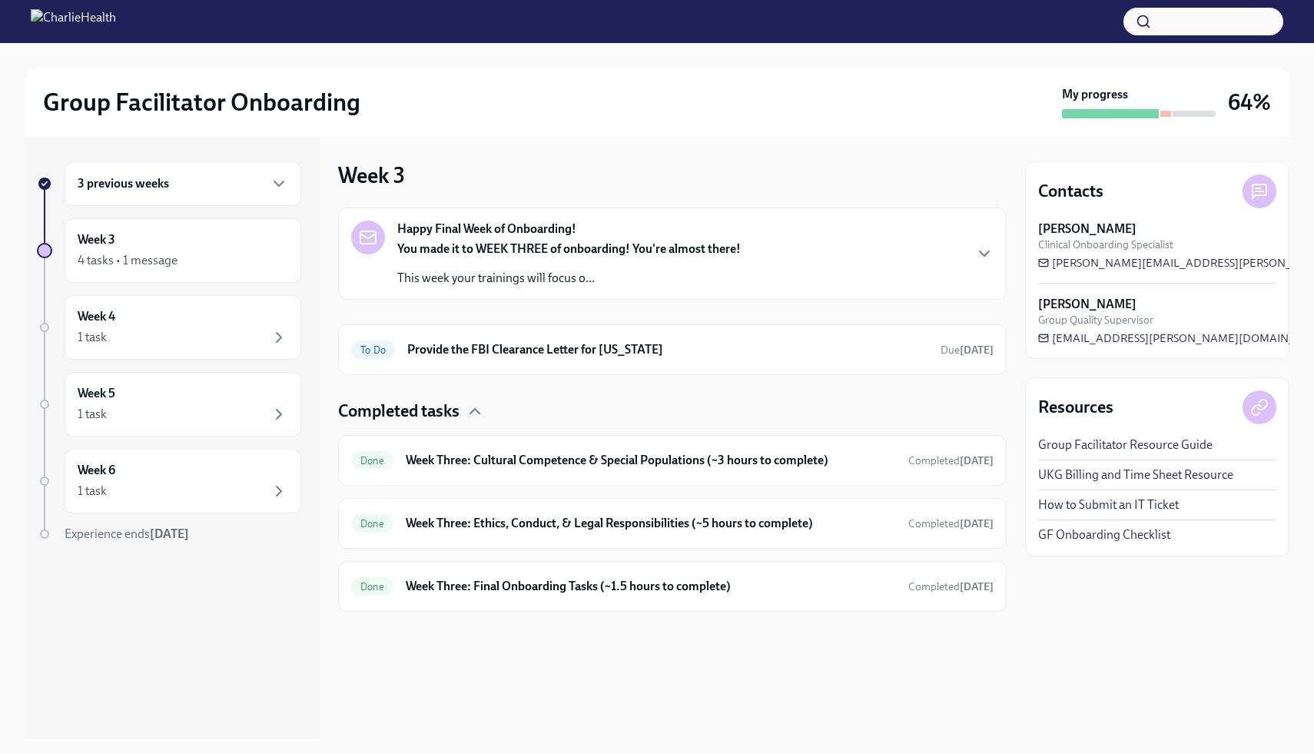
click at [460, 406] on h4 "Completed tasks" at bounding box center [398, 411] width 121 height 23
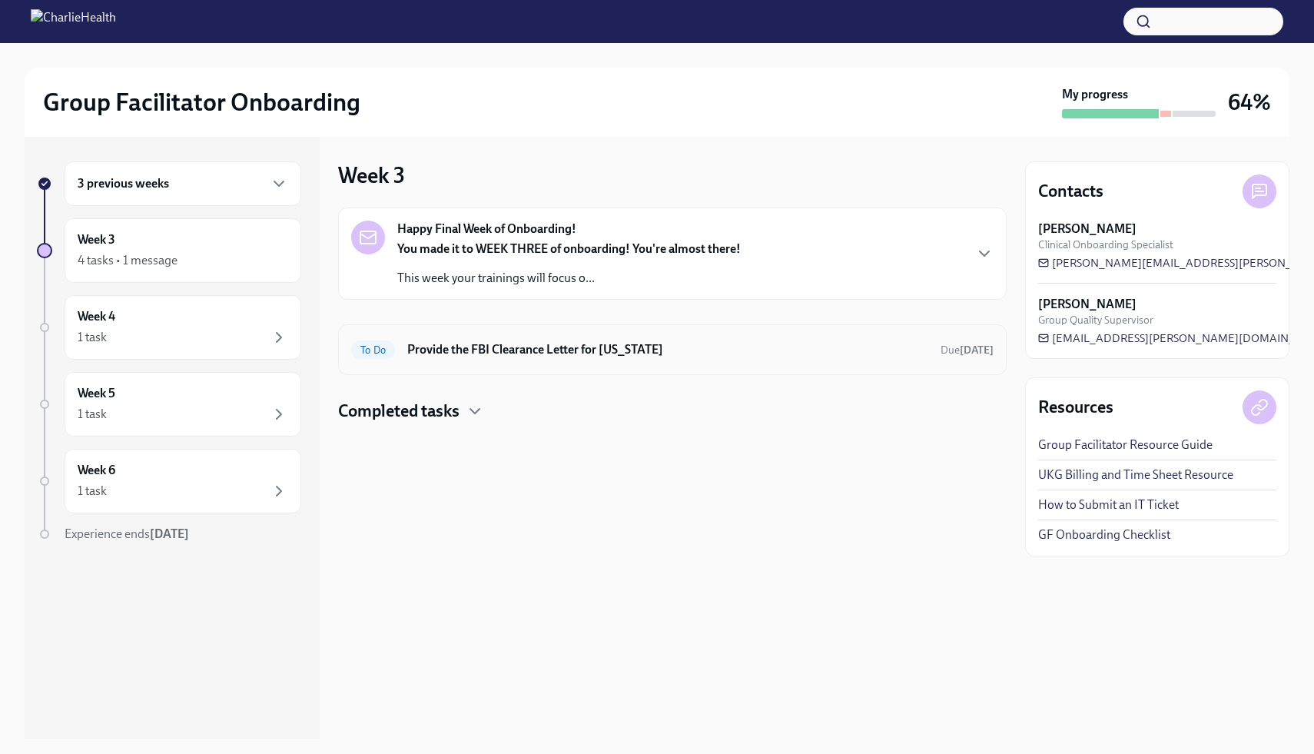
click at [576, 356] on h6 "Provide the FBI Clearance Letter for [US_STATE]" at bounding box center [667, 349] width 521 height 17
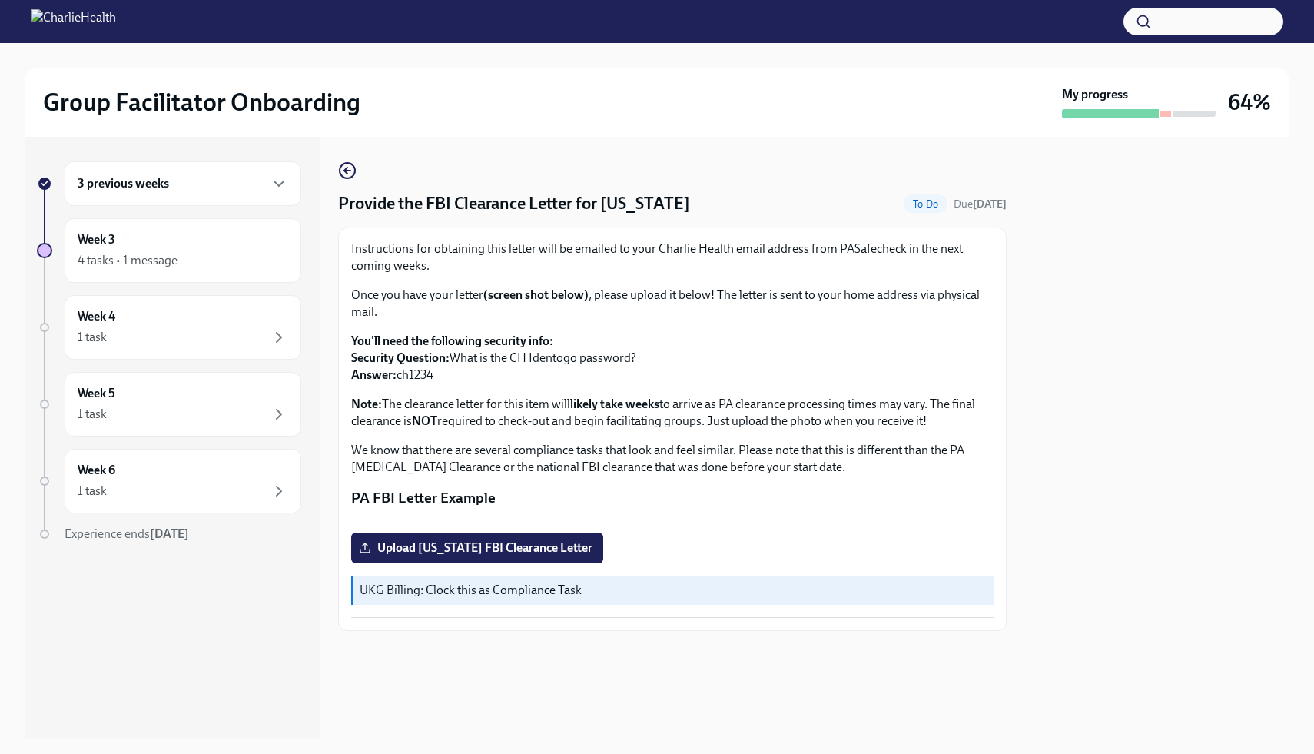
click at [864, 214] on div "Provide the FBI Clearance Letter for [US_STATE] To Do Due [DATE]" at bounding box center [672, 203] width 669 height 23
click at [354, 173] on icon "button" at bounding box center [347, 170] width 18 height 18
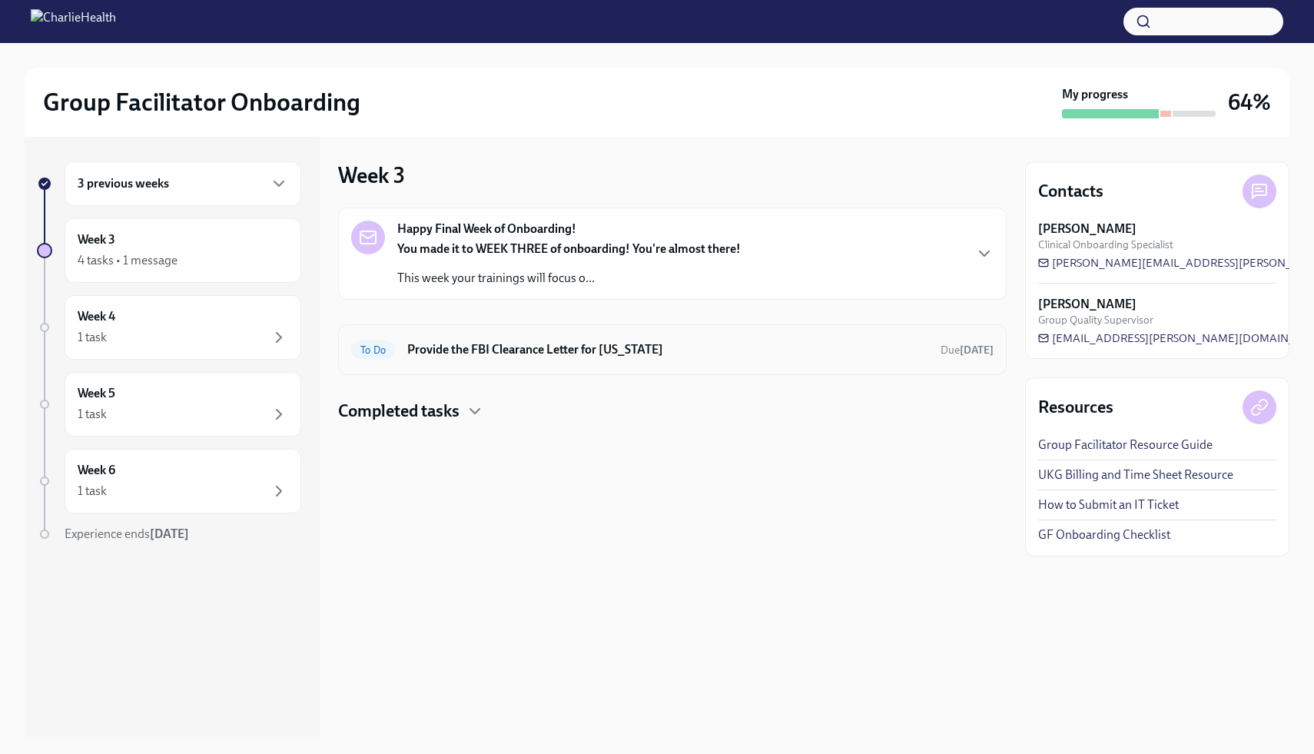
click at [441, 360] on div "To Do Provide the FBI Clearance Letter for [US_STATE] Due [DATE]" at bounding box center [672, 349] width 643 height 25
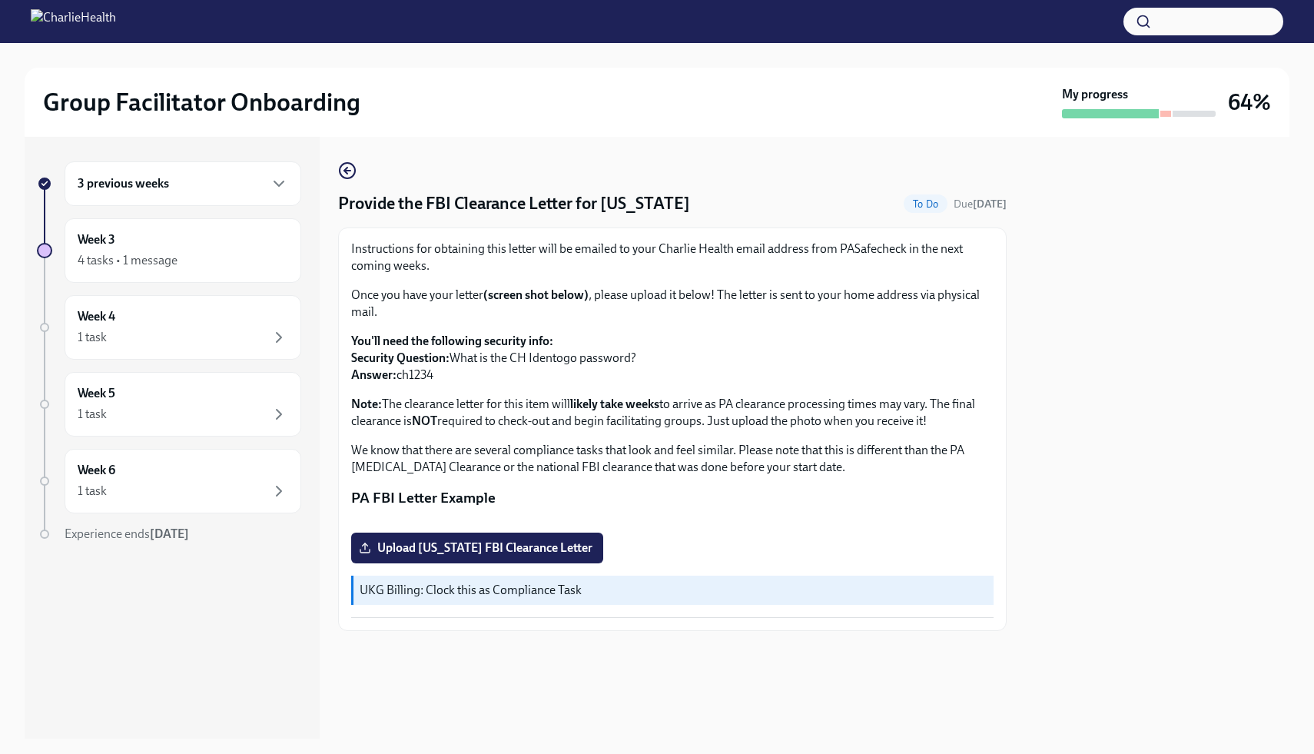
click at [529, 291] on strong "(screen shot below)" at bounding box center [535, 294] width 105 height 15
click at [349, 172] on icon "button" at bounding box center [347, 170] width 18 height 18
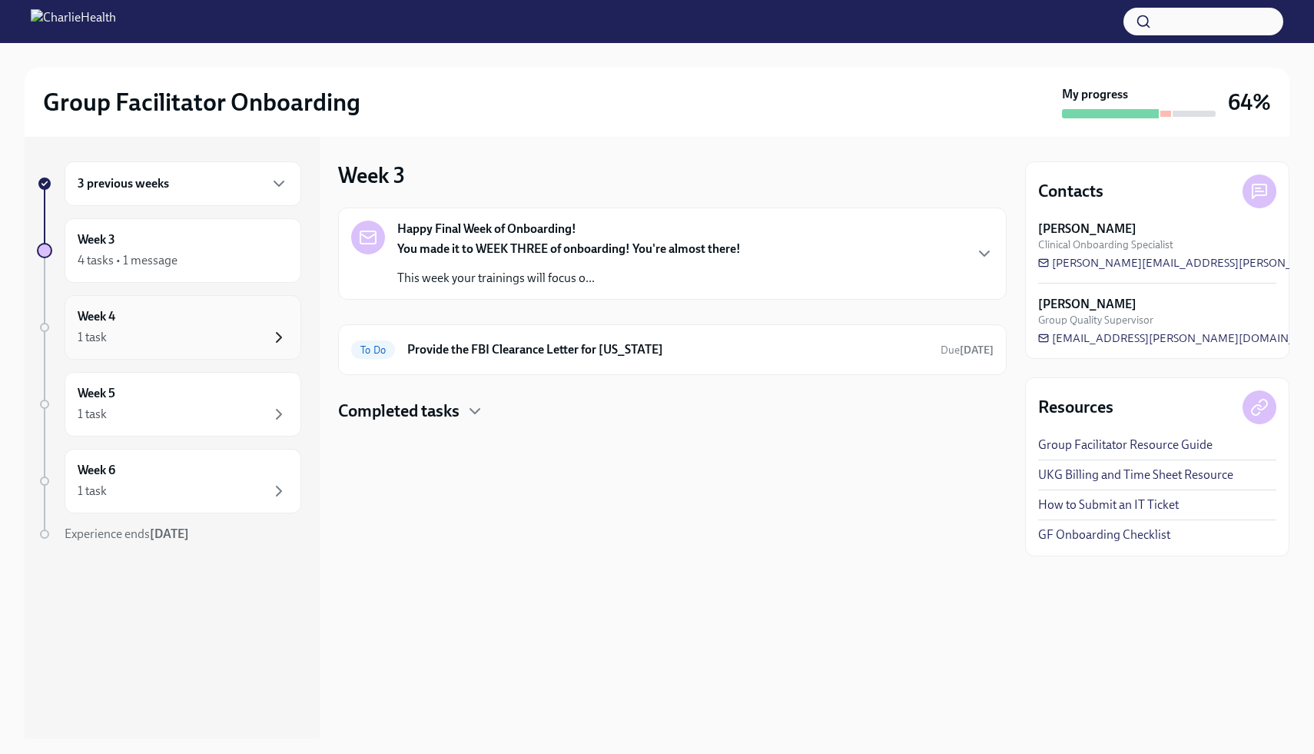
click at [278, 334] on icon "button" at bounding box center [279, 337] width 5 height 9
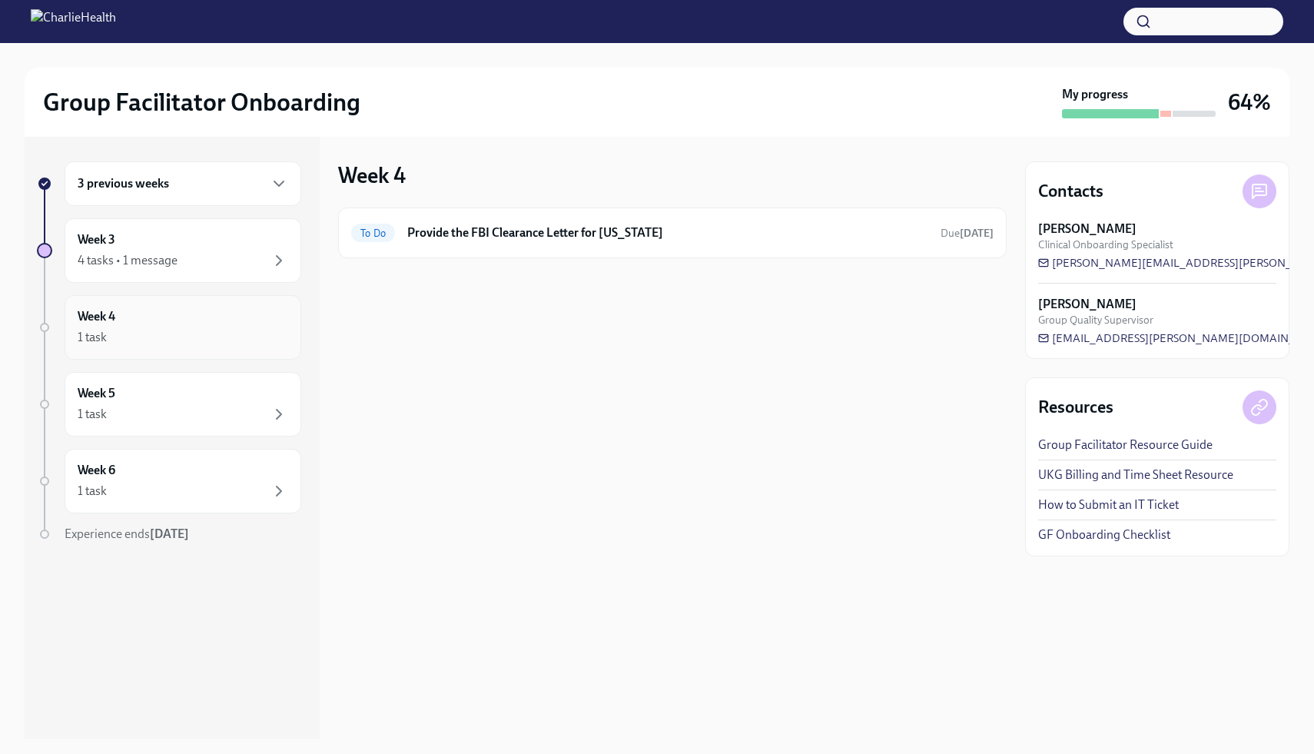
click at [278, 334] on icon "button" at bounding box center [279, 337] width 5 height 9
click at [273, 403] on div "Week 5 1 task" at bounding box center [183, 404] width 211 height 38
click at [279, 478] on div "Week 6 1 task" at bounding box center [183, 481] width 211 height 38
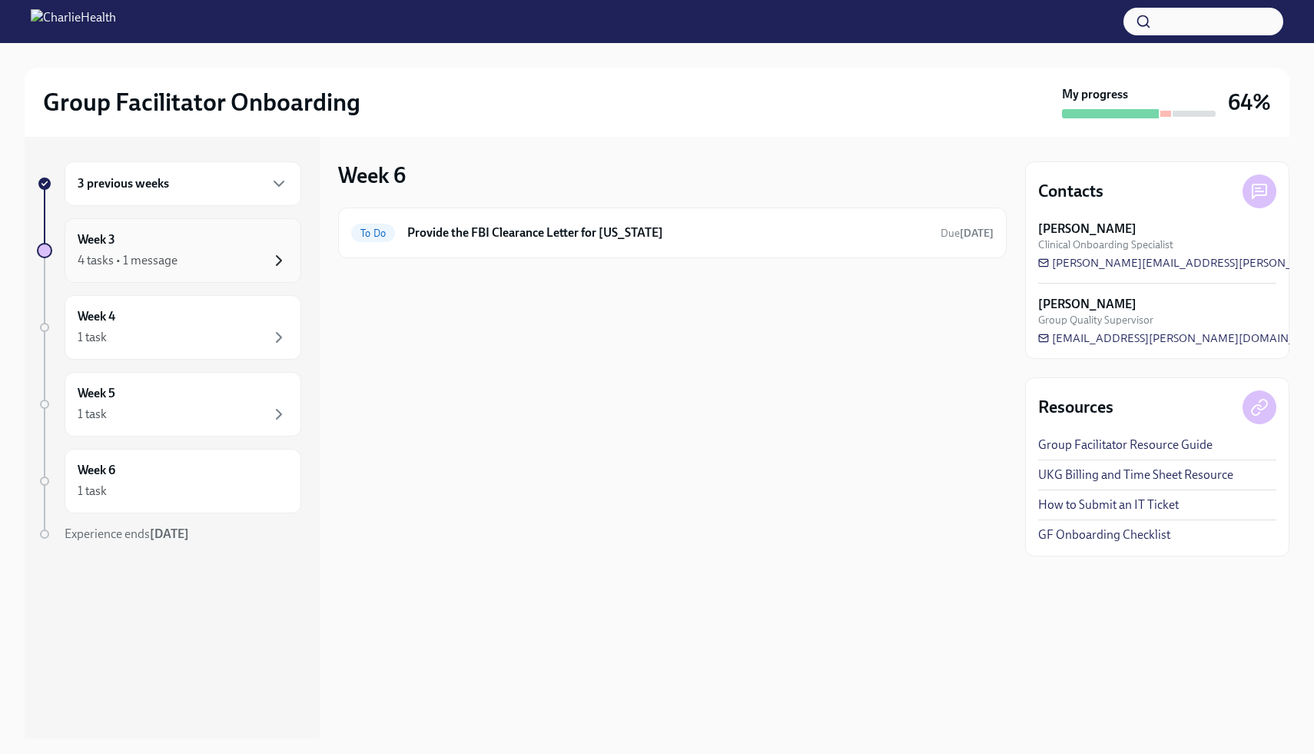
click at [284, 253] on icon "button" at bounding box center [279, 260] width 18 height 18
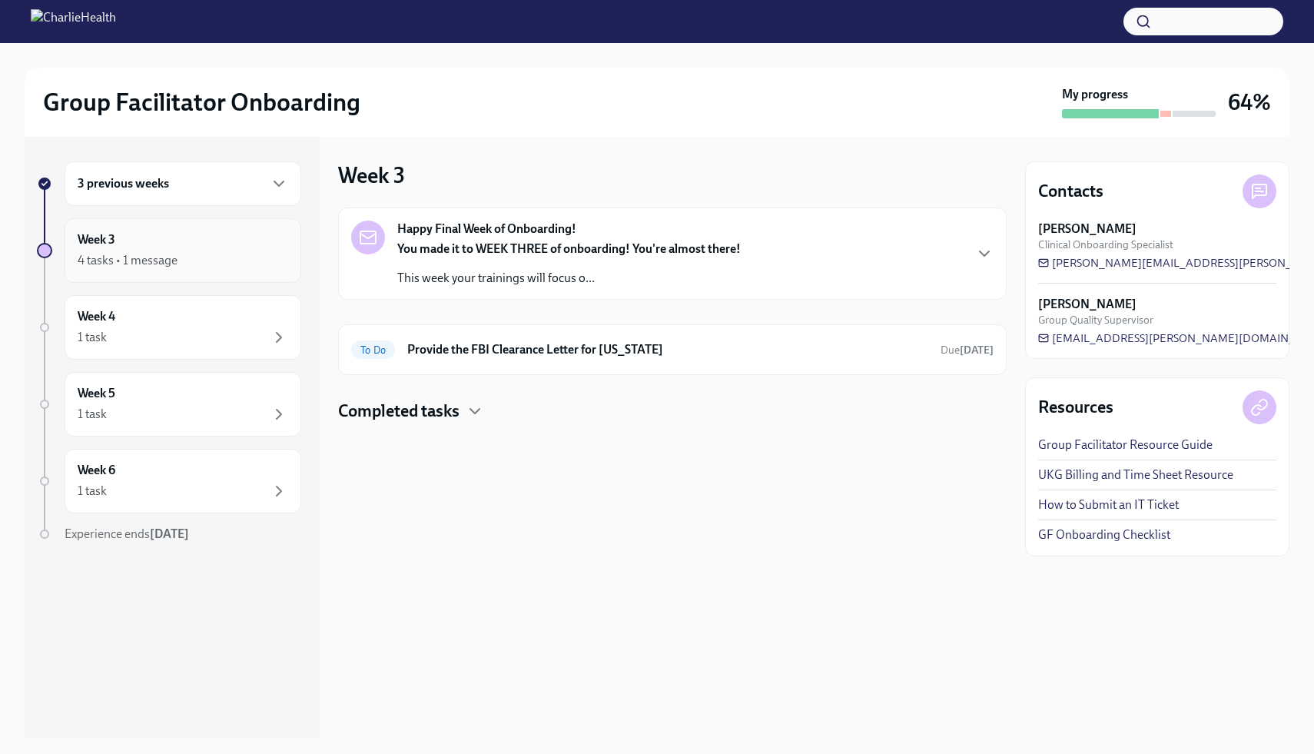
click at [281, 254] on icon "button" at bounding box center [279, 260] width 18 height 18
